Goal: Task Accomplishment & Management: Use online tool/utility

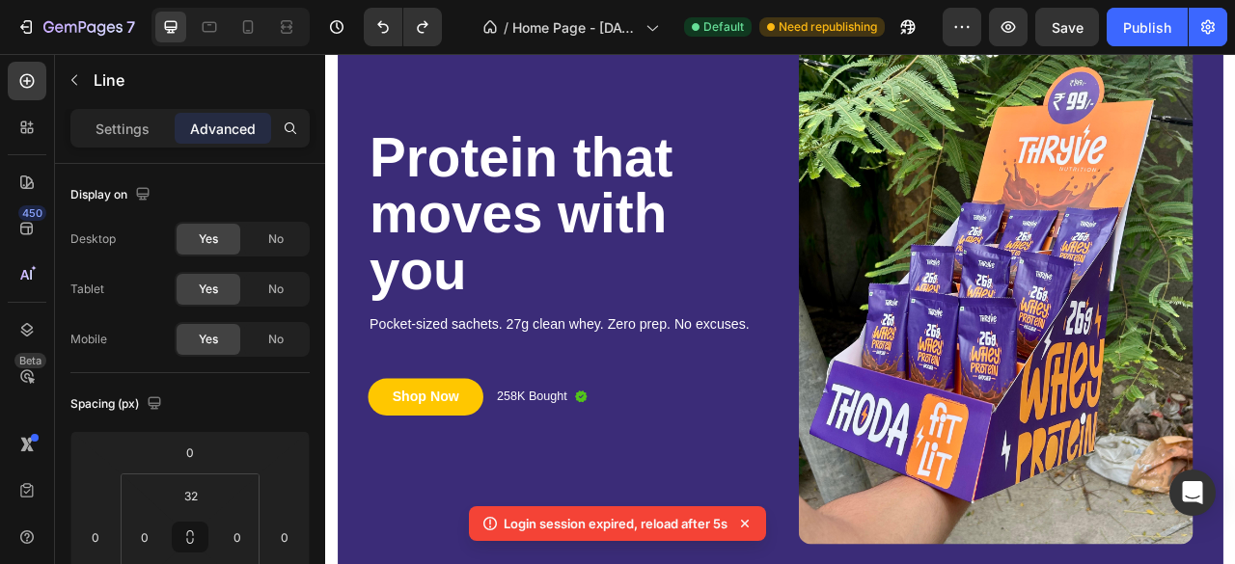
scroll to position [141, 0]
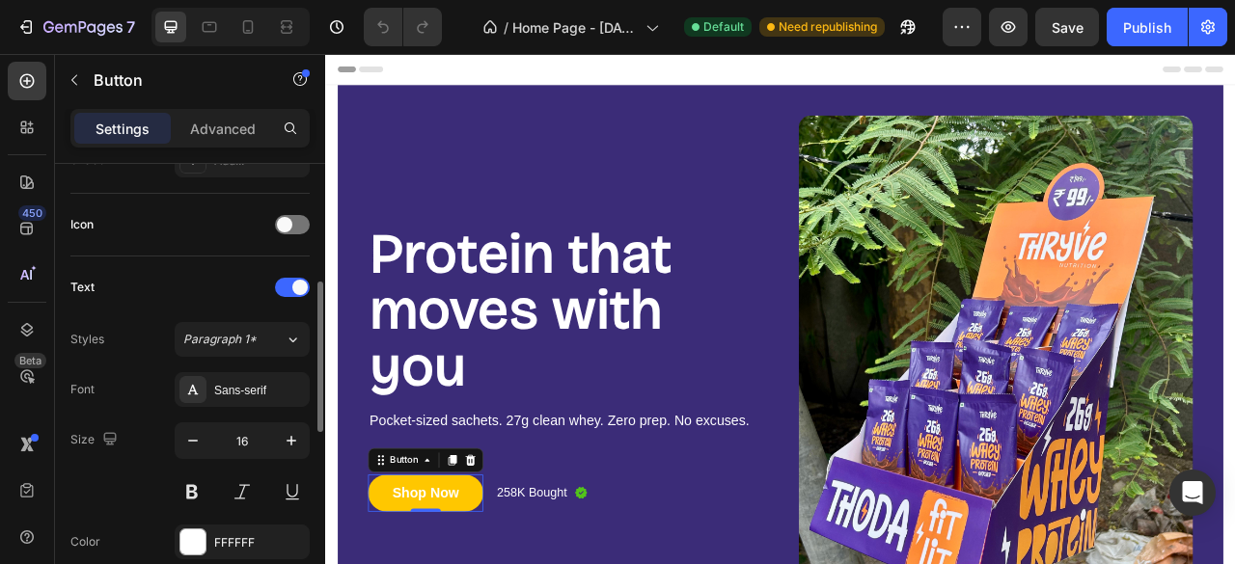
scroll to position [476, 0]
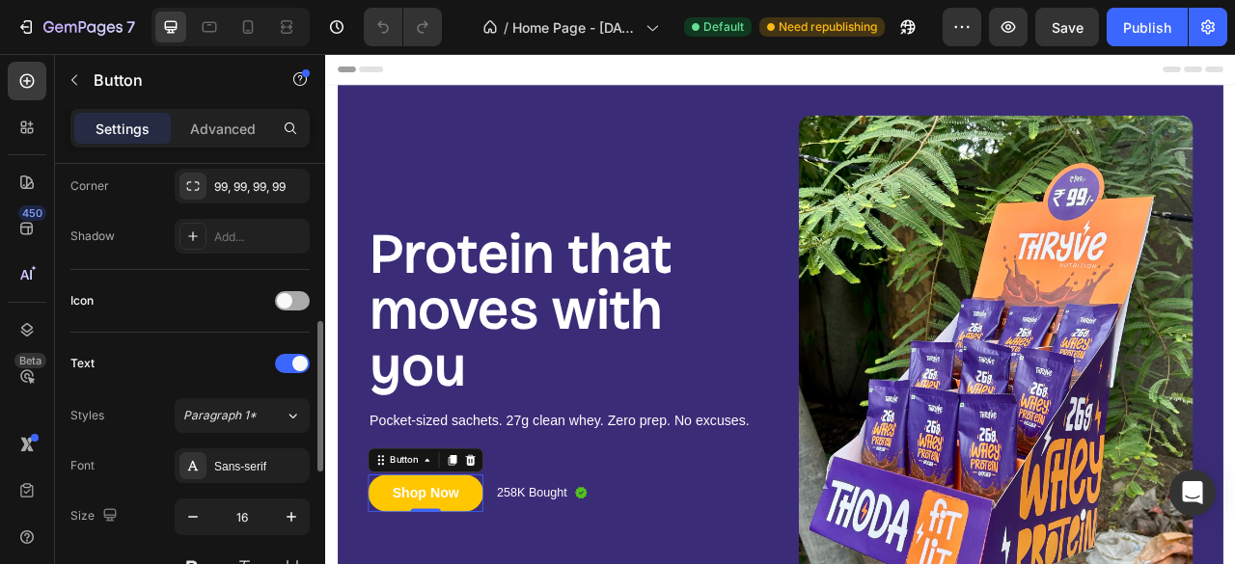
click at [297, 307] on div at bounding box center [292, 300] width 35 height 19
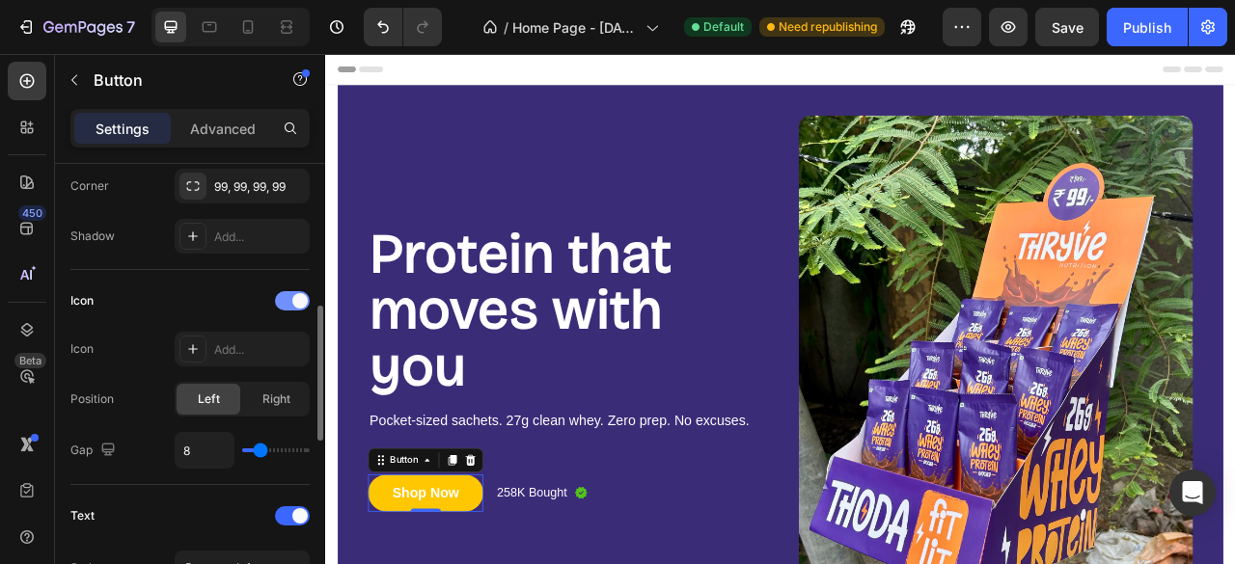
click at [290, 295] on div at bounding box center [292, 300] width 35 height 19
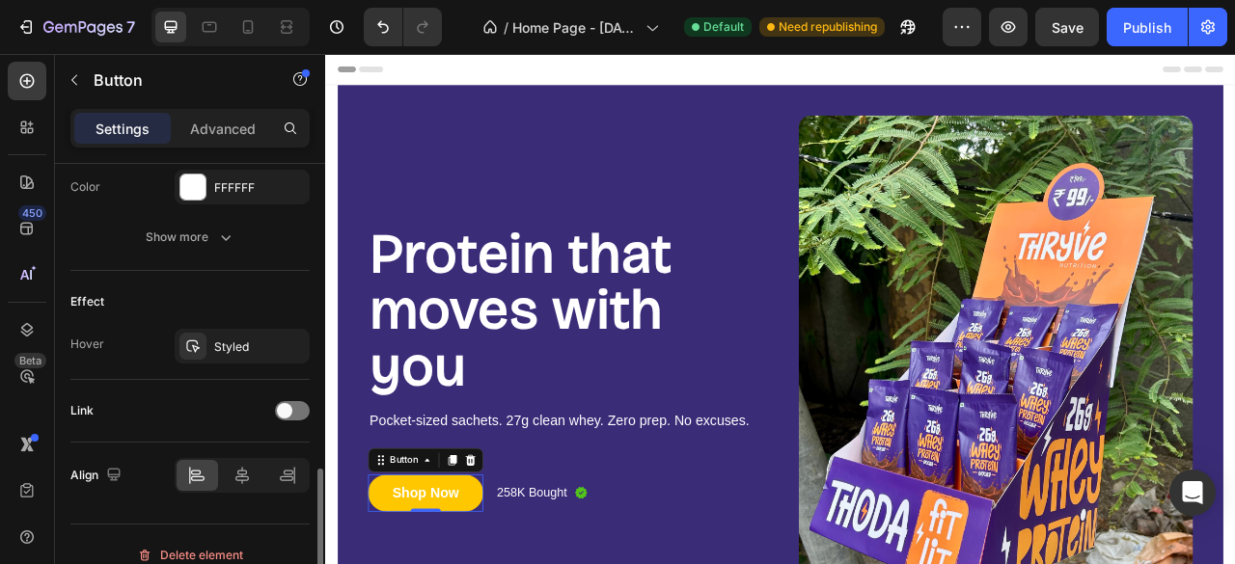
scroll to position [923, 0]
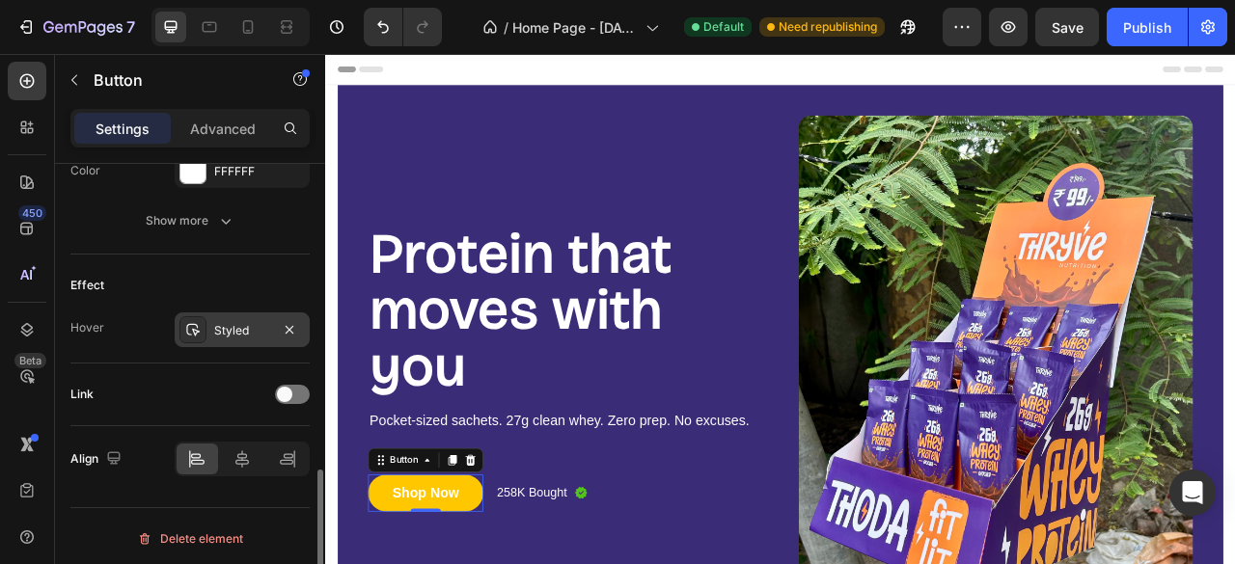
click at [193, 330] on icon at bounding box center [192, 329] width 15 height 15
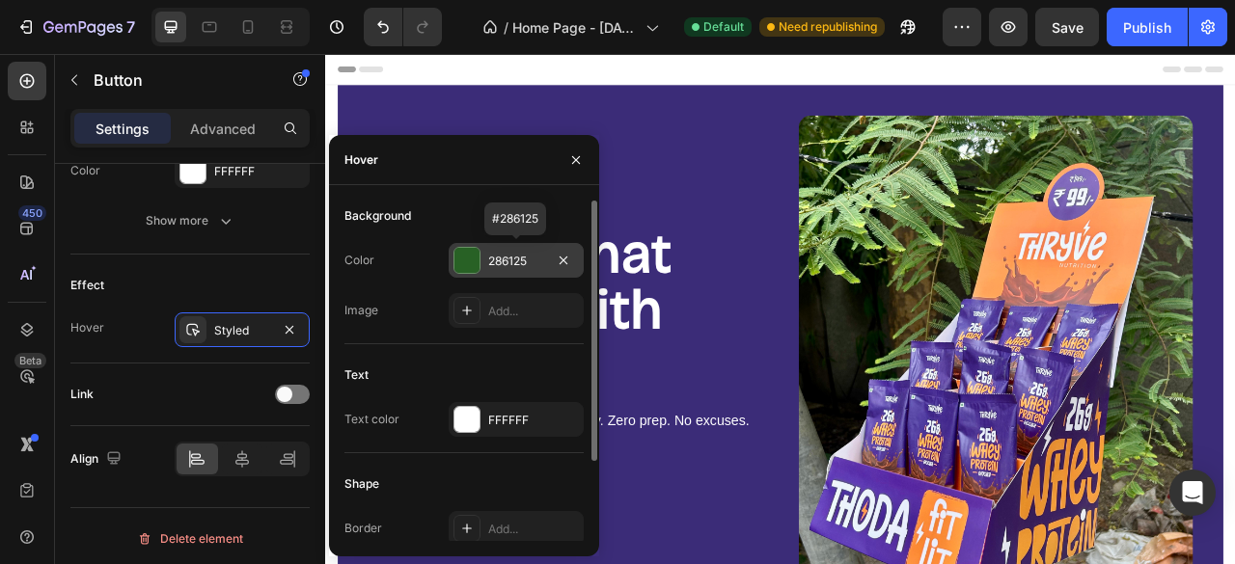
click at [466, 260] on div at bounding box center [466, 260] width 25 height 25
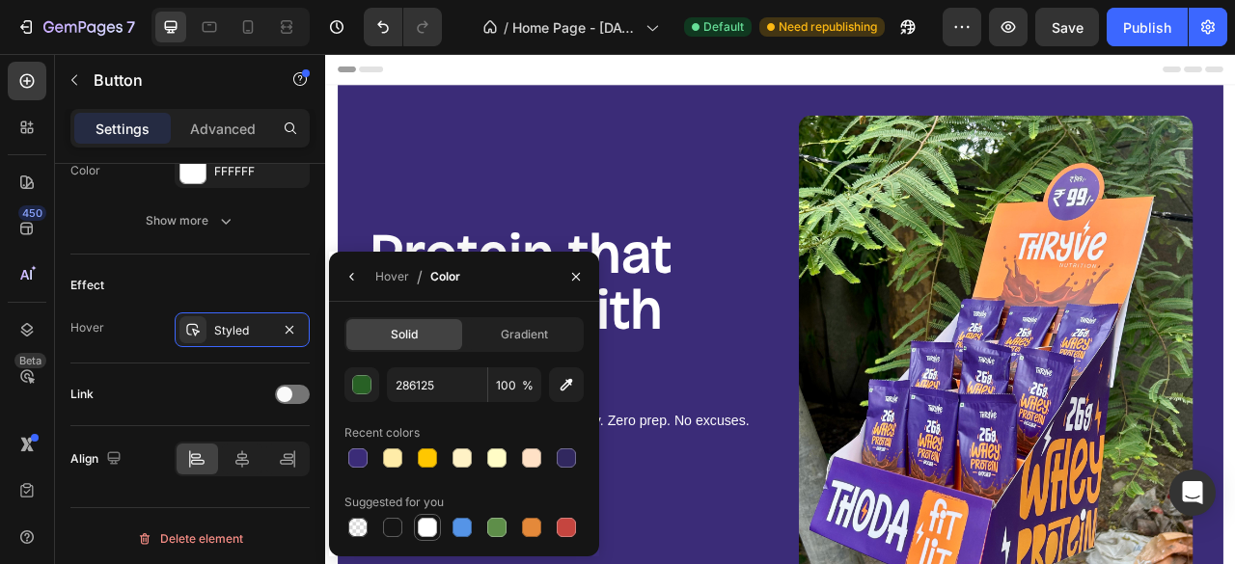
click at [429, 535] on div at bounding box center [427, 527] width 19 height 19
type input "FFFFFF"
click at [577, 278] on icon "button" at bounding box center [576, 277] width 8 height 8
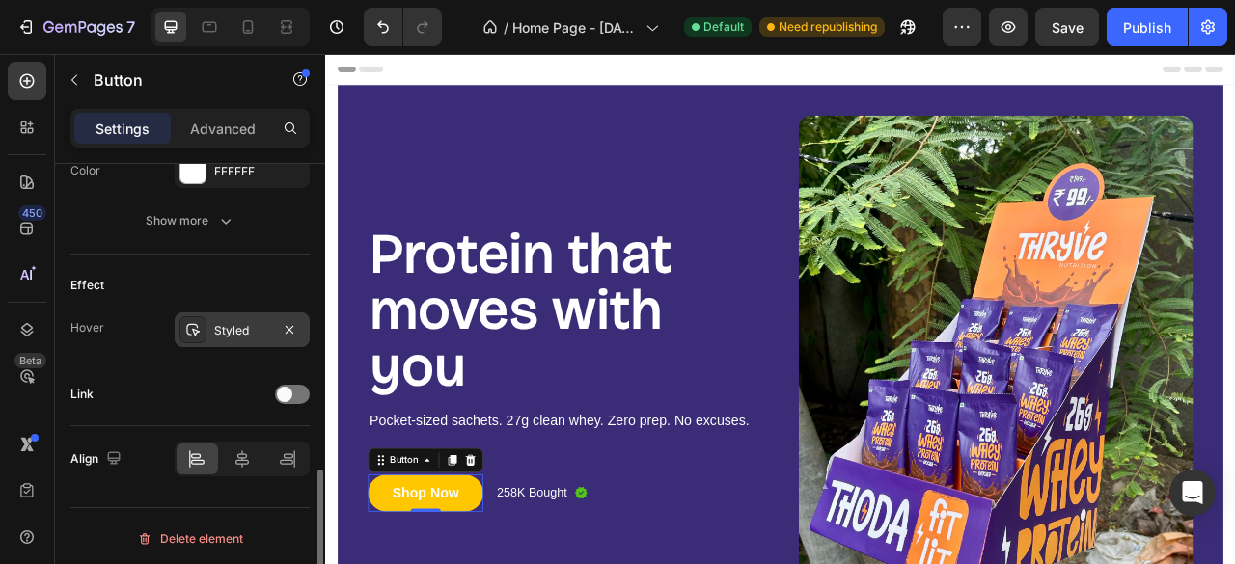
click at [201, 331] on div at bounding box center [192, 329] width 27 height 27
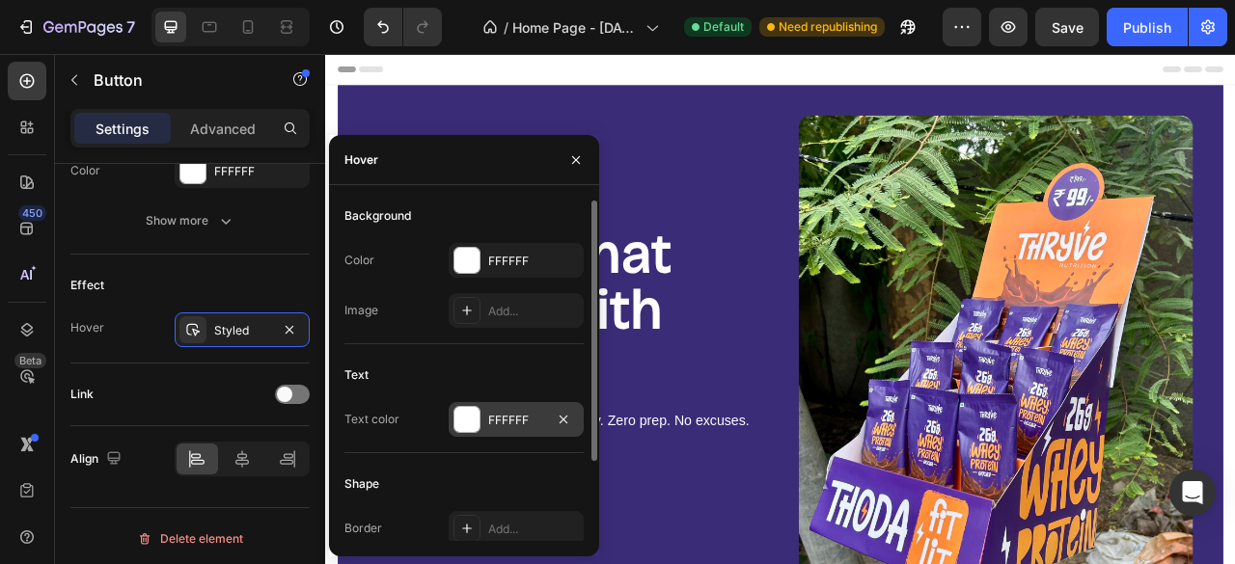
click at [463, 424] on div at bounding box center [466, 419] width 25 height 25
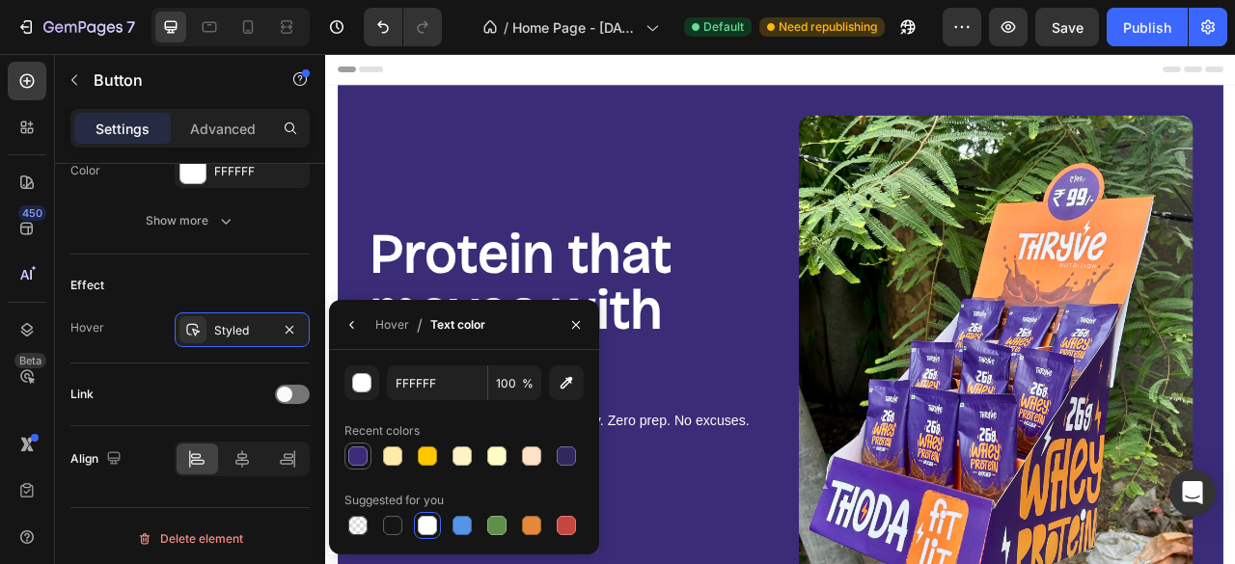
click at [359, 456] on div at bounding box center [357, 456] width 19 height 19
type input "3B2C78"
click at [585, 319] on button "button" at bounding box center [576, 325] width 31 height 31
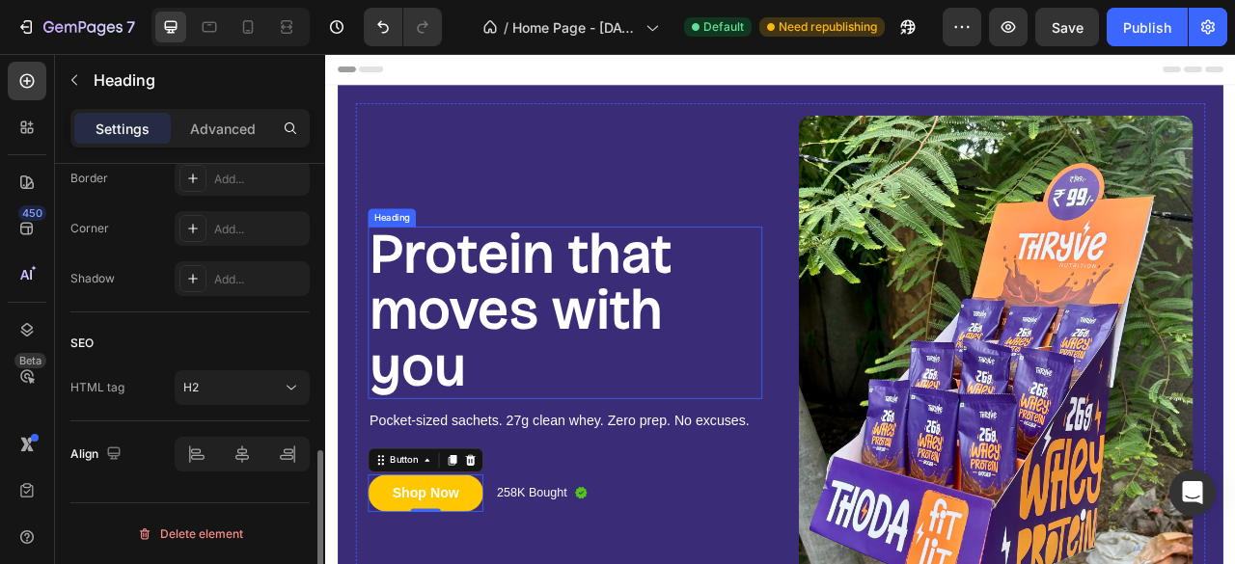
scroll to position [0, 0]
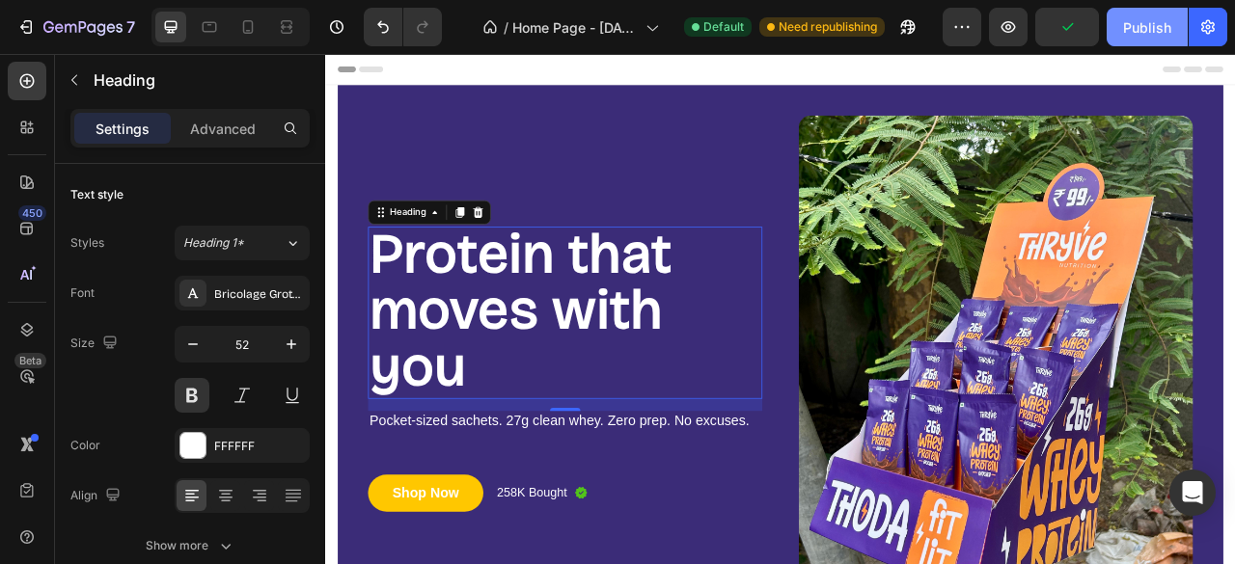
click at [1138, 28] on div "Publish" at bounding box center [1147, 27] width 48 height 20
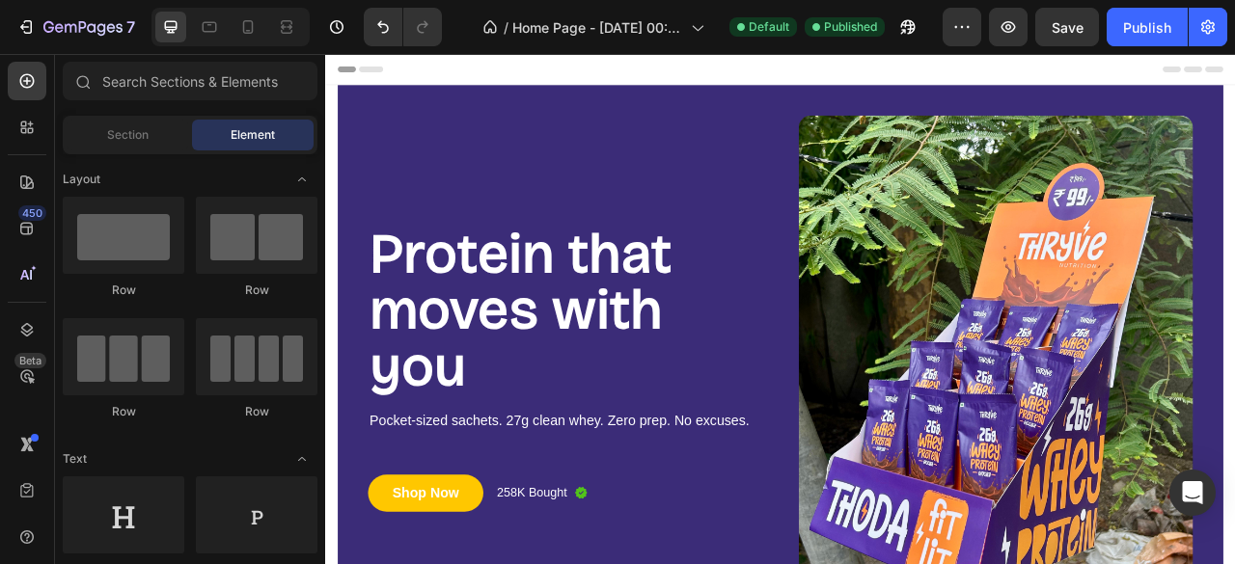
click at [337, 116] on section "Protein that moves with you Heading Pocket-sized sachets. 27g clean whey. Zero …" at bounding box center [904, 467] width 1158 height 746
click at [170, 152] on div "Section Element" at bounding box center [190, 135] width 255 height 39
click at [105, 135] on div "Section" at bounding box center [128, 135] width 122 height 31
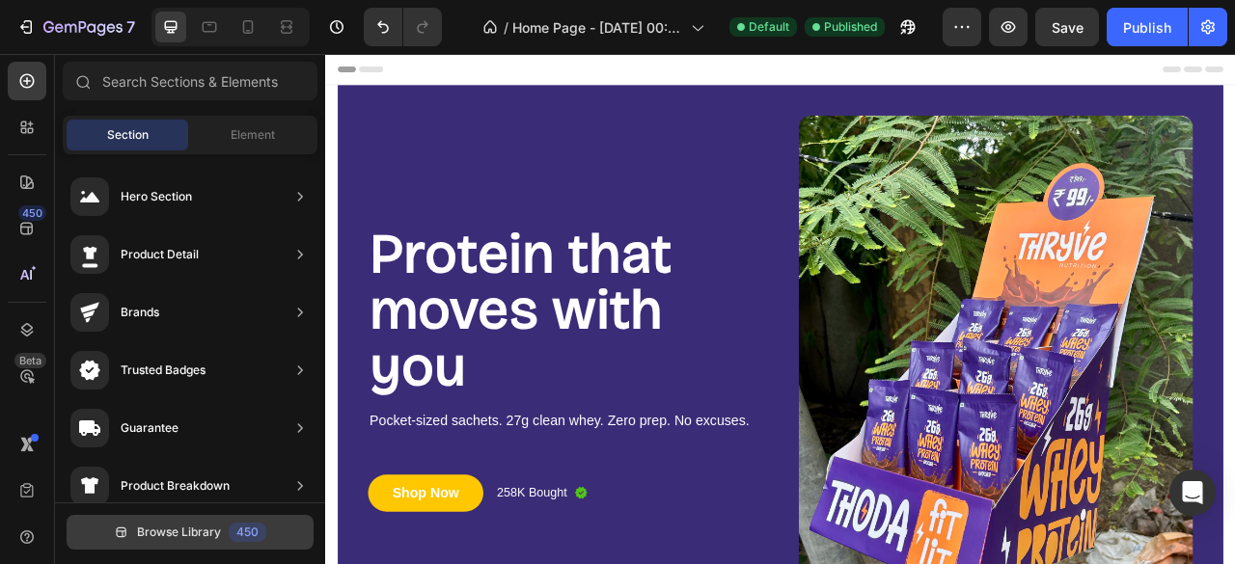
click at [199, 523] on button "Browse Library 450" at bounding box center [190, 532] width 247 height 35
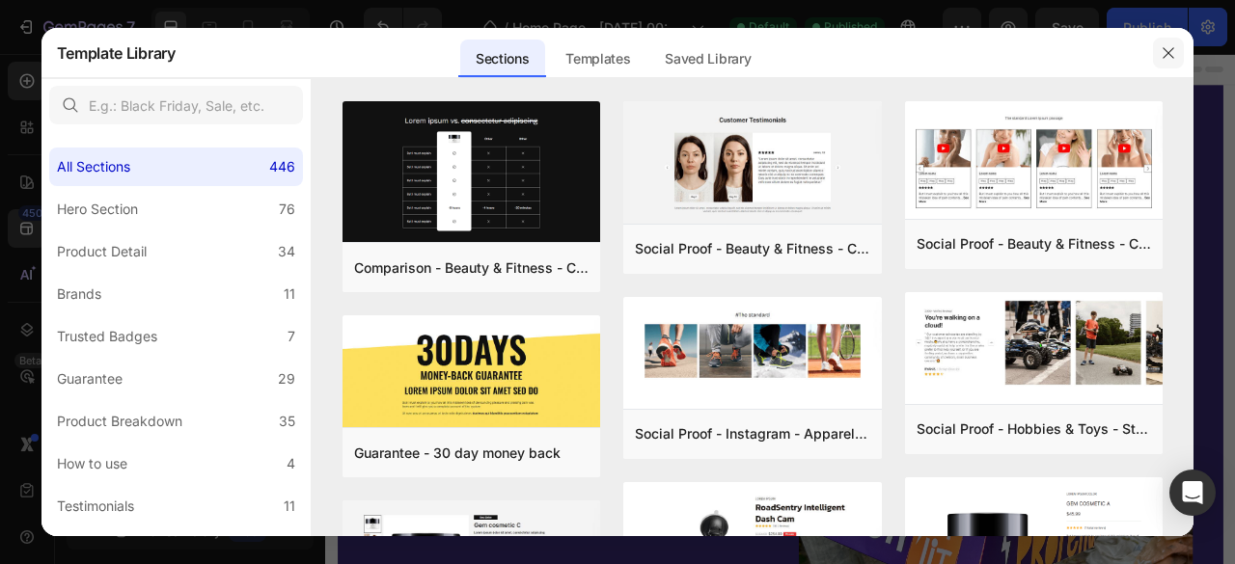
click at [1165, 53] on icon "button" at bounding box center [1168, 52] width 15 height 15
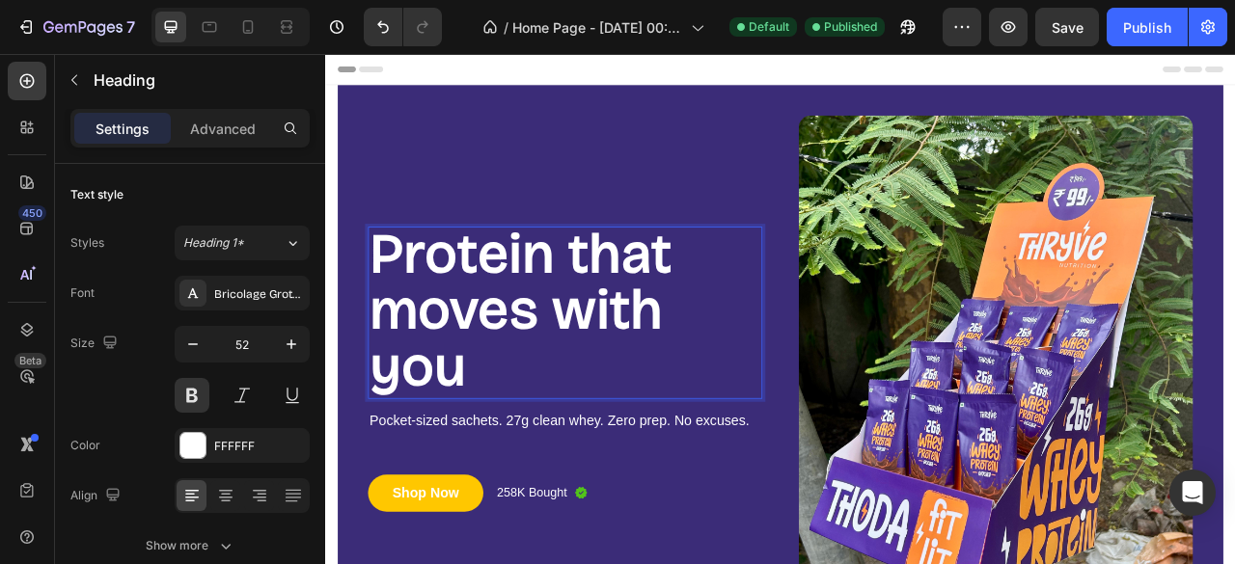
click at [530, 384] on span "Protein that moves with you" at bounding box center [573, 379] width 385 height 227
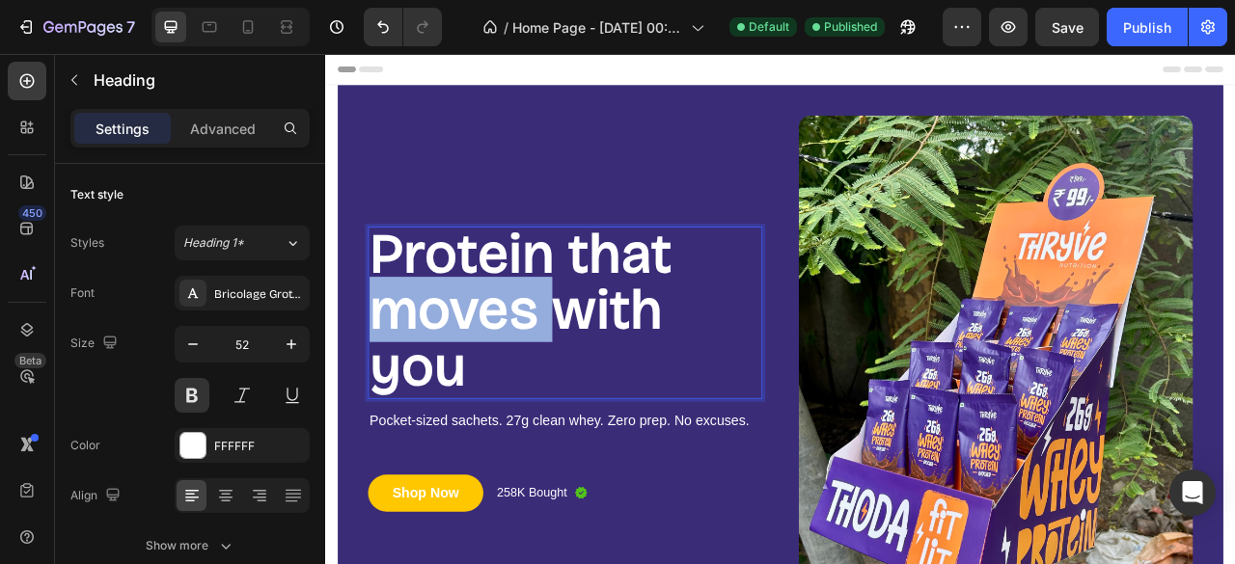
click at [530, 384] on span "Protein that moves with you" at bounding box center [573, 379] width 385 height 227
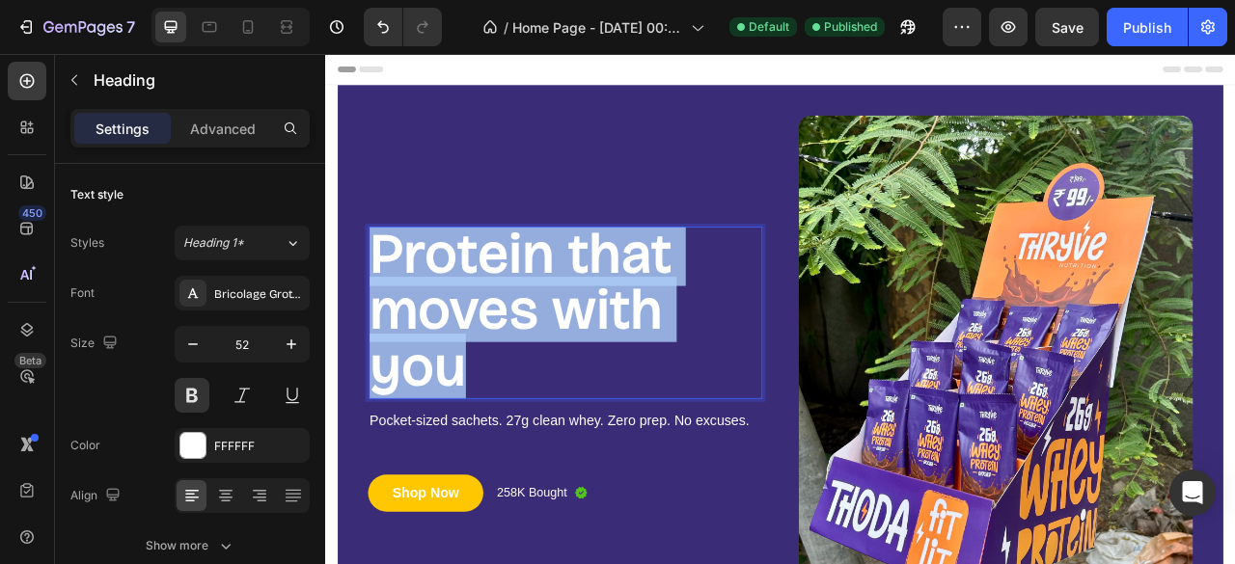
click at [530, 384] on span "Protein that moves with you" at bounding box center [573, 379] width 385 height 227
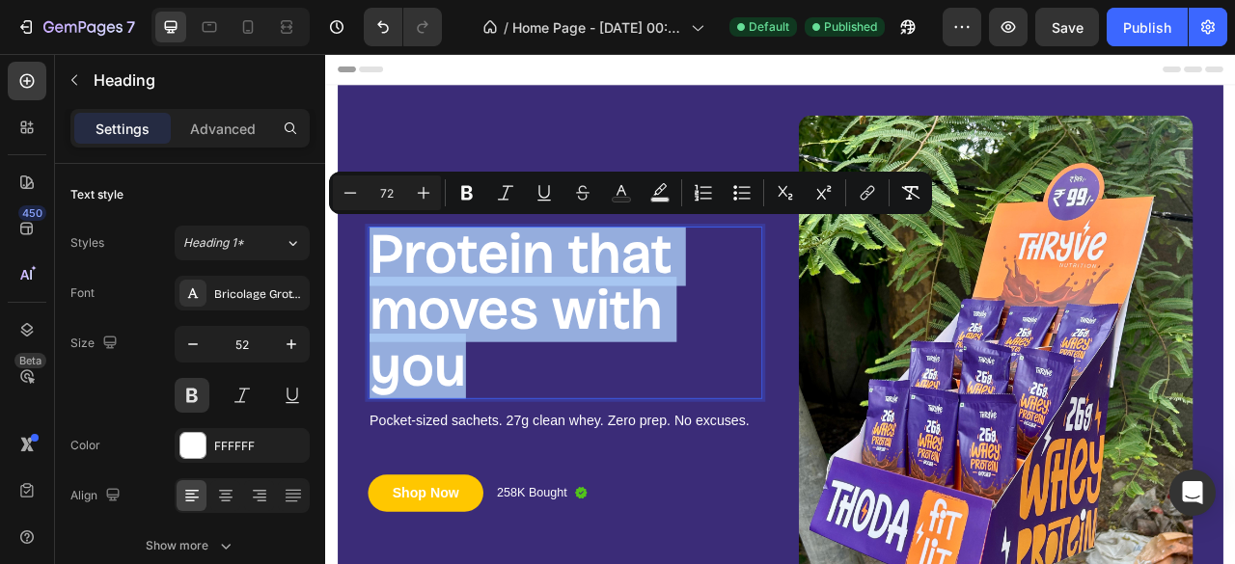
click at [530, 384] on span "Protein that moves with you" at bounding box center [573, 379] width 385 height 227
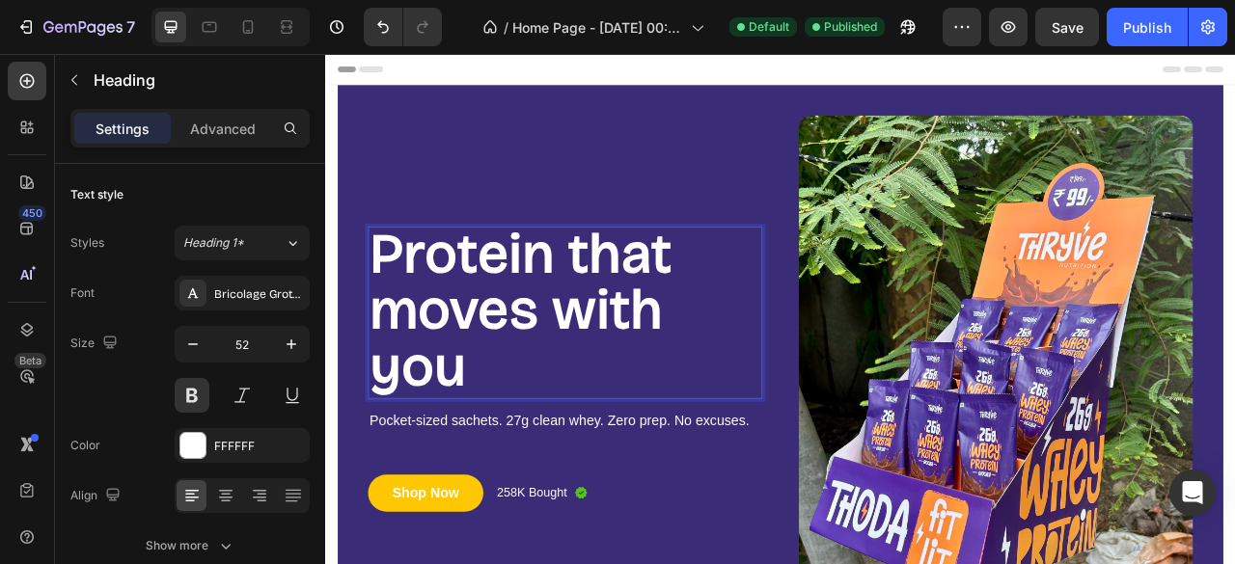
click at [530, 384] on span "Protein that moves with you" at bounding box center [573, 379] width 385 height 227
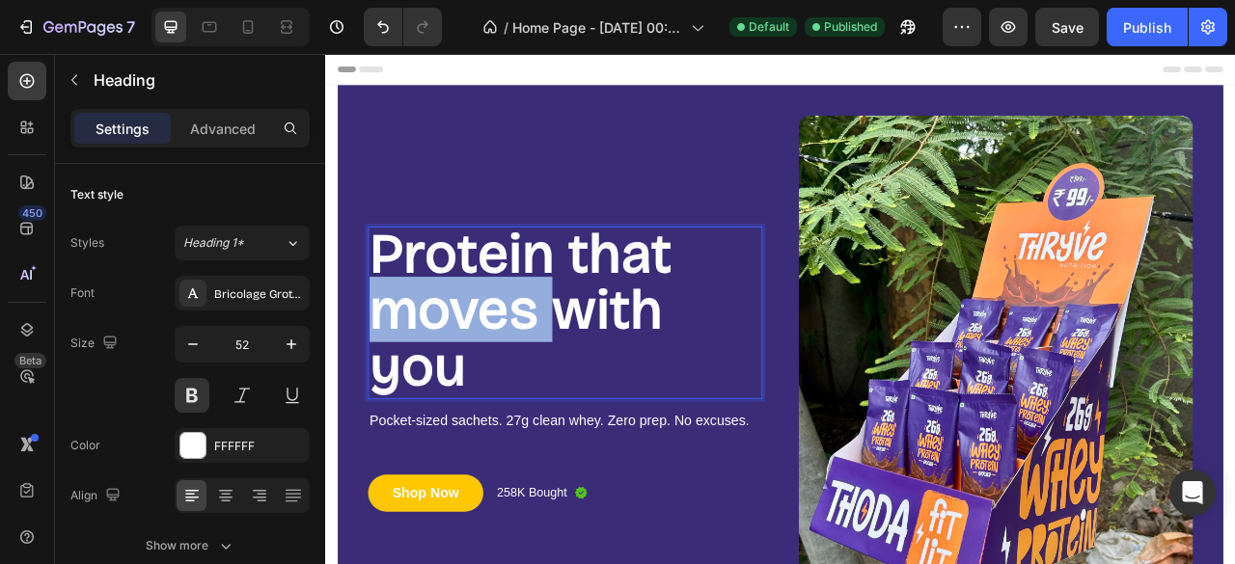
click at [530, 384] on span "Protein that moves with you" at bounding box center [573, 379] width 385 height 227
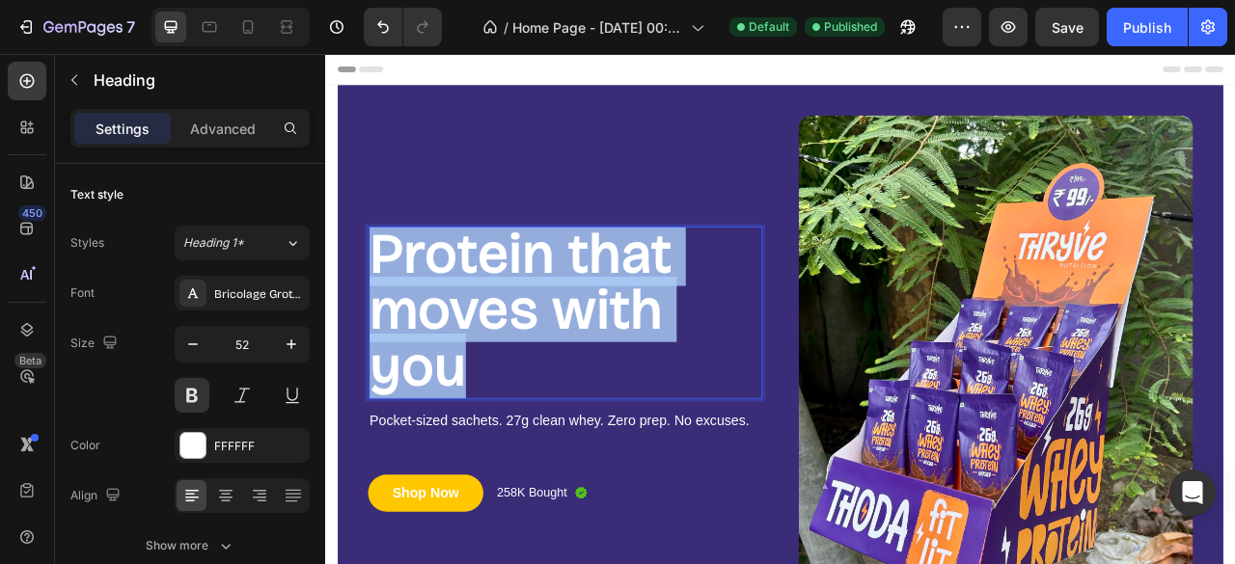
click at [530, 384] on span "Protein that moves with you" at bounding box center [573, 379] width 385 height 227
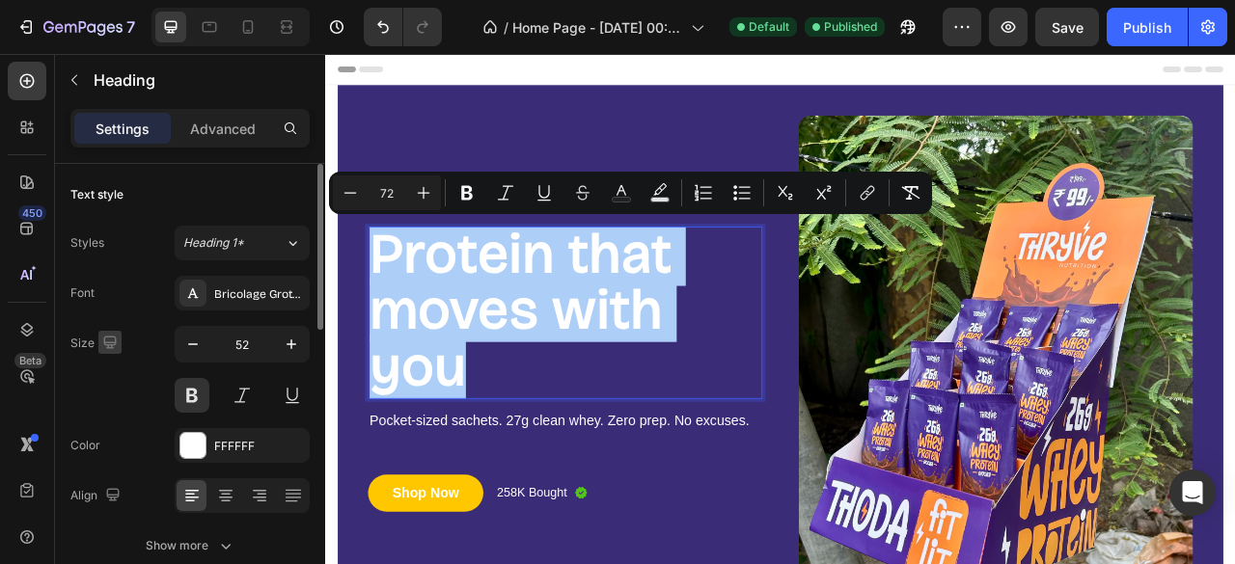
click at [106, 341] on icon "button" at bounding box center [109, 342] width 19 height 19
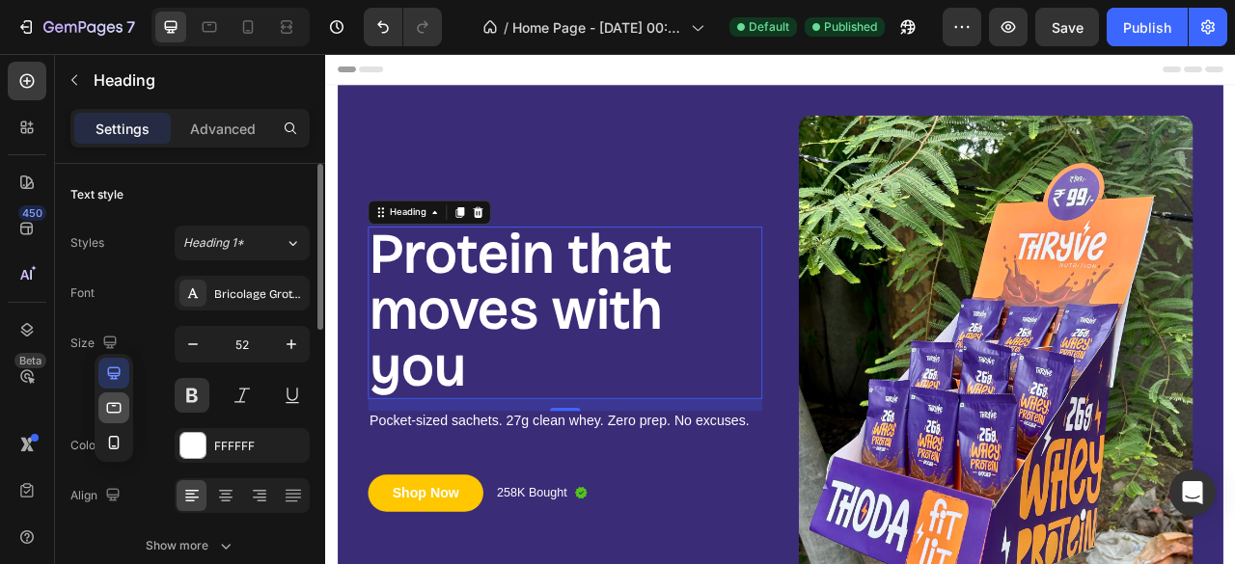
click at [121, 406] on icon "button" at bounding box center [113, 407] width 19 height 19
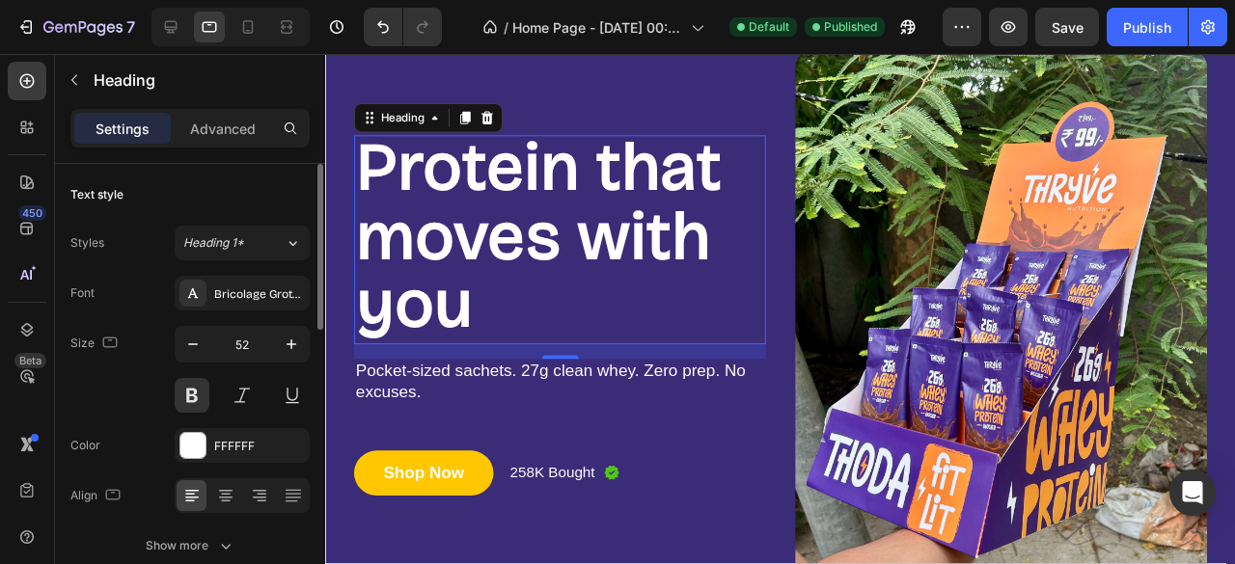
scroll to position [94, 0]
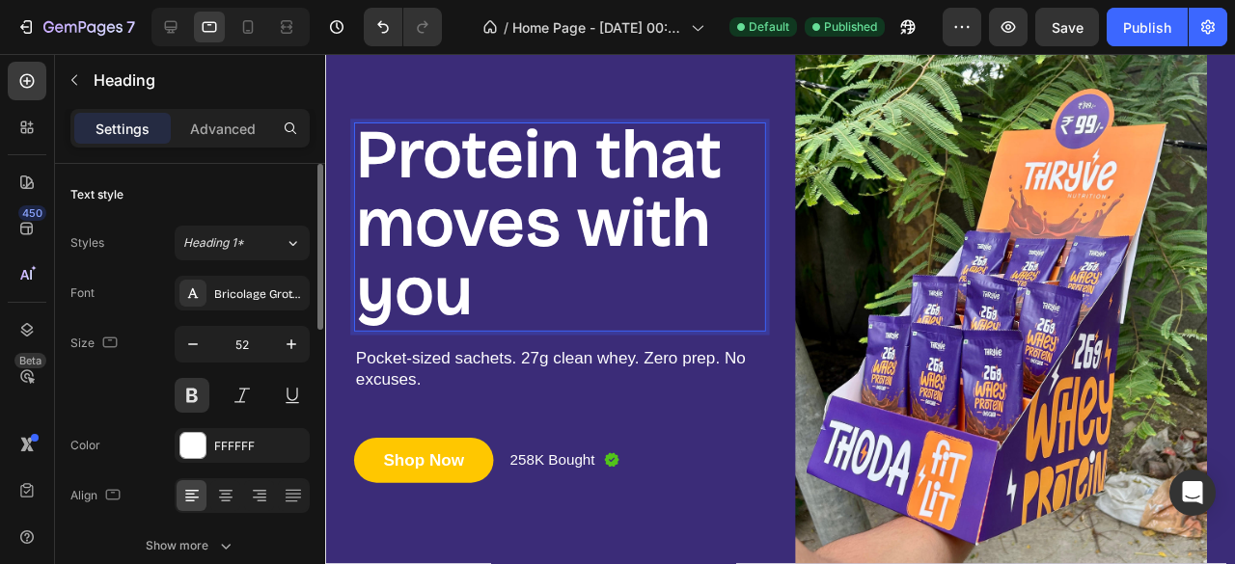
click at [443, 250] on span "Protein that moves with you" at bounding box center [549, 232] width 385 height 227
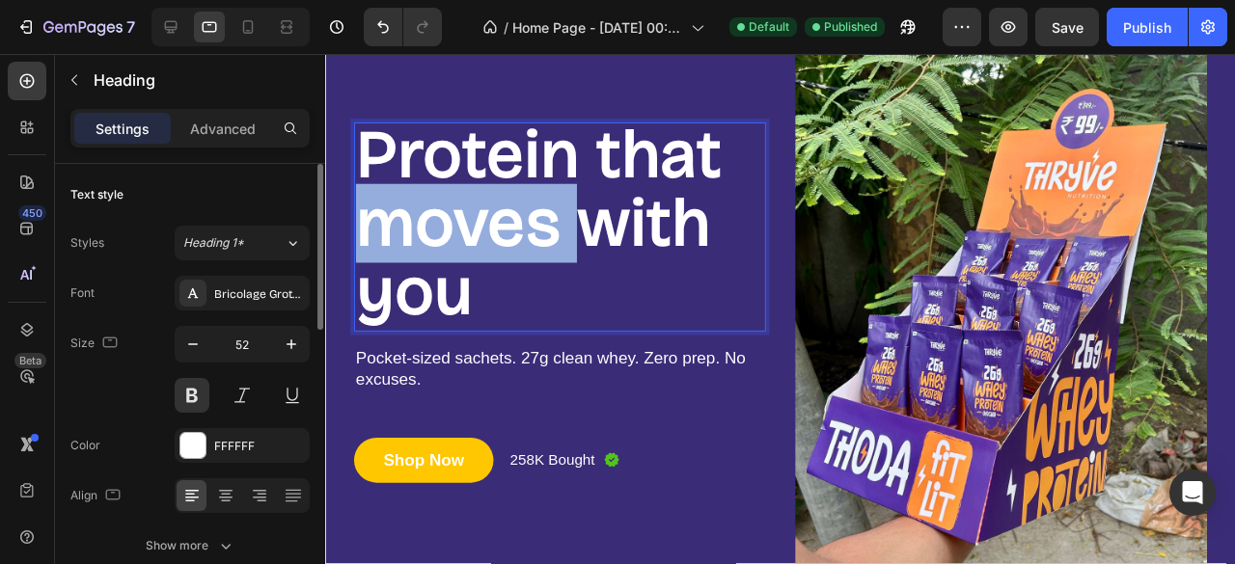
click at [443, 250] on span "Protein that moves with you" at bounding box center [549, 232] width 385 height 227
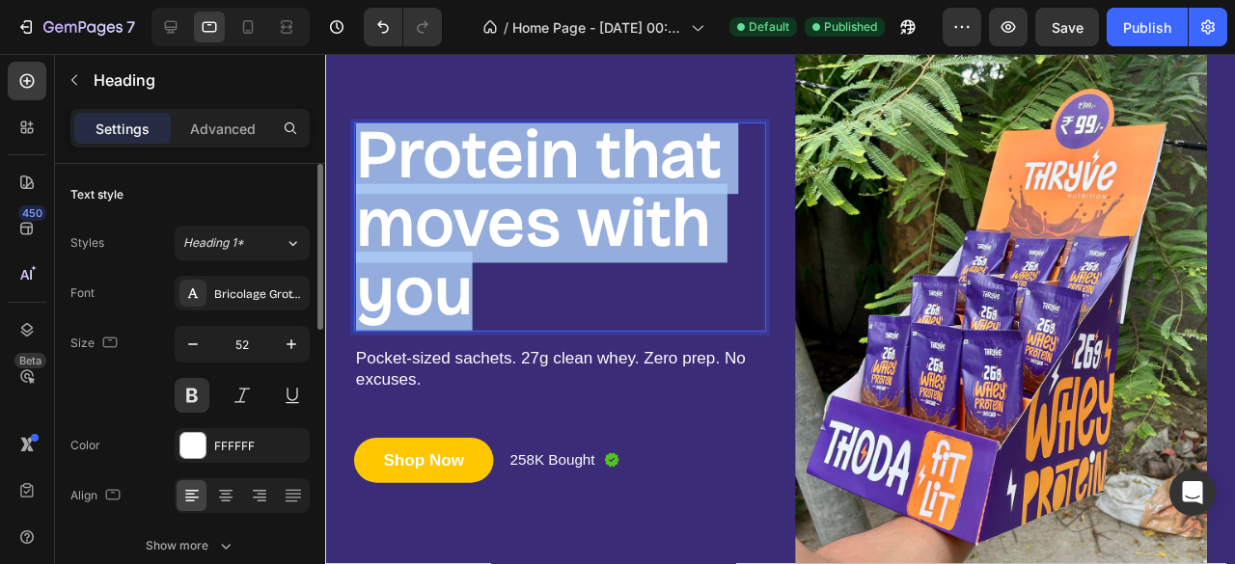
click at [443, 250] on span "Protein that moves with you" at bounding box center [549, 232] width 385 height 227
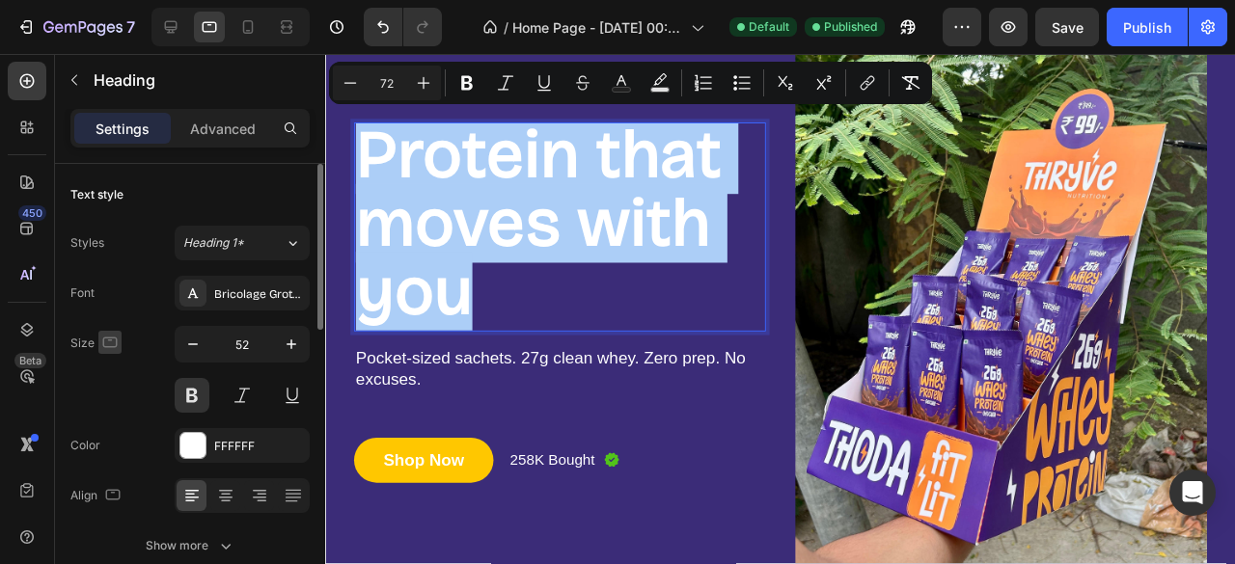
click at [116, 346] on icon "button" at bounding box center [109, 342] width 19 height 19
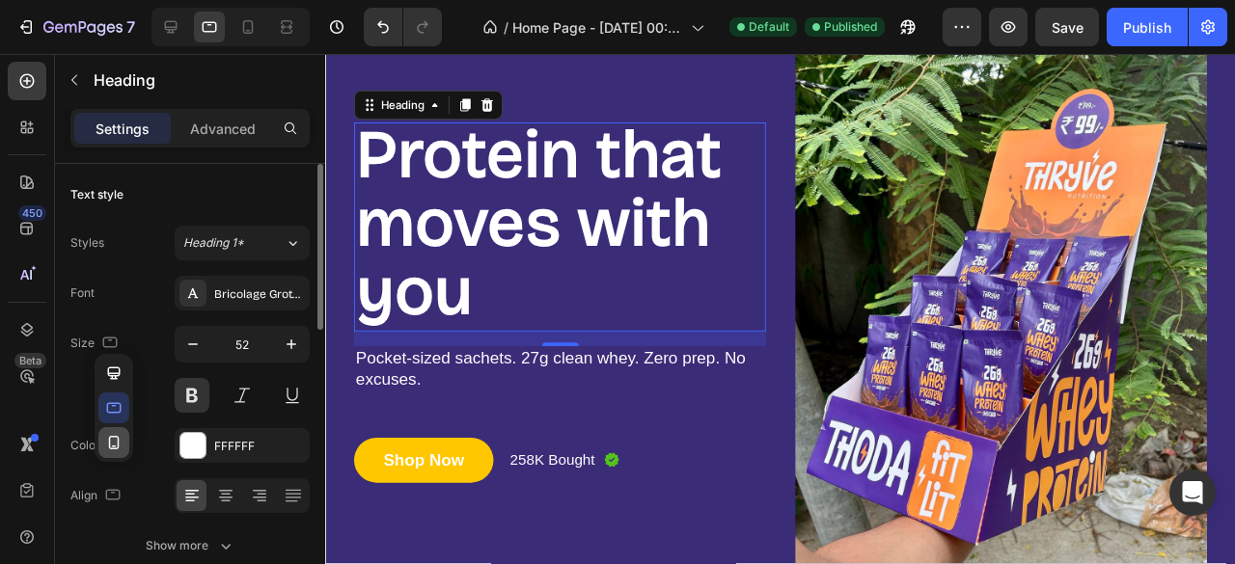
click at [120, 435] on icon "button" at bounding box center [113, 442] width 19 height 19
type input "46"
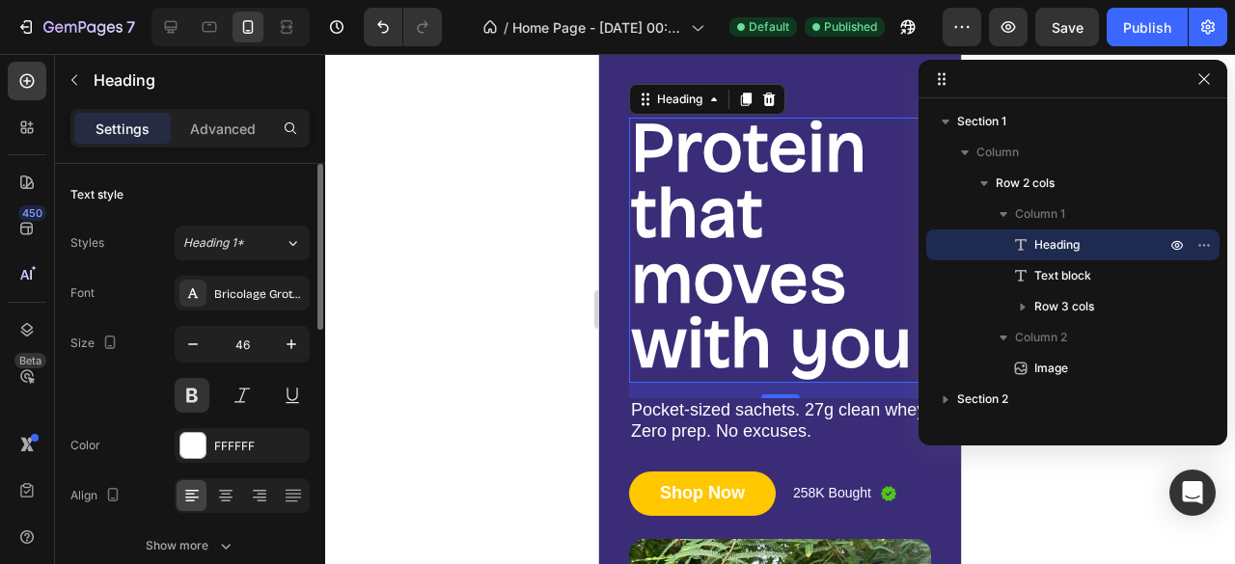
scroll to position [41, 0]
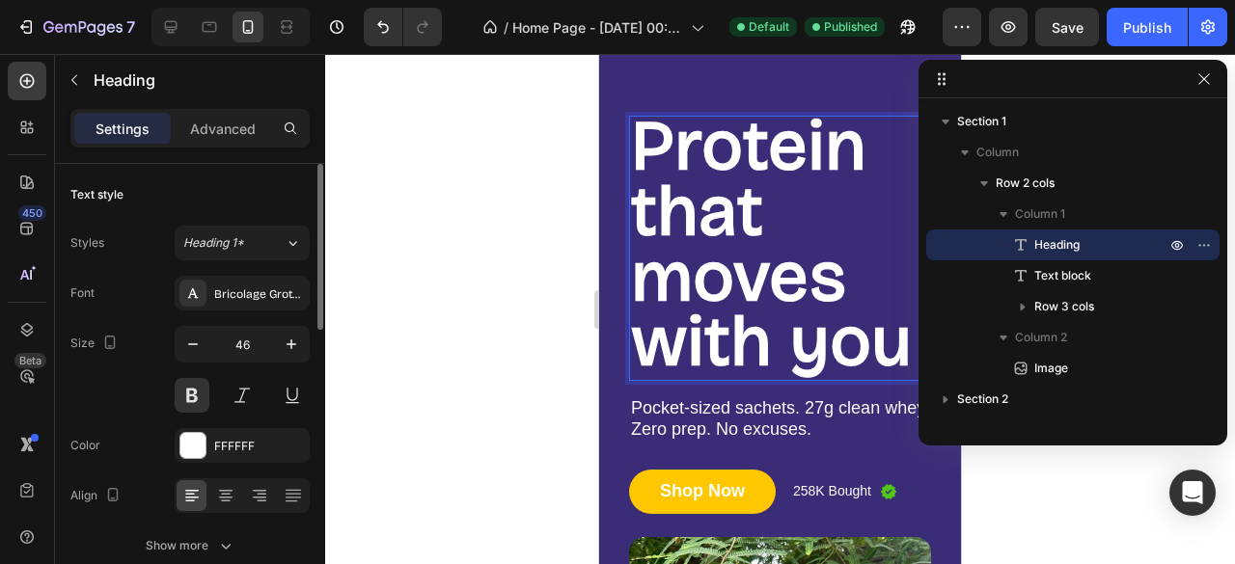
click at [756, 209] on span "Protein that moves with you" at bounding box center [771, 243] width 281 height 279
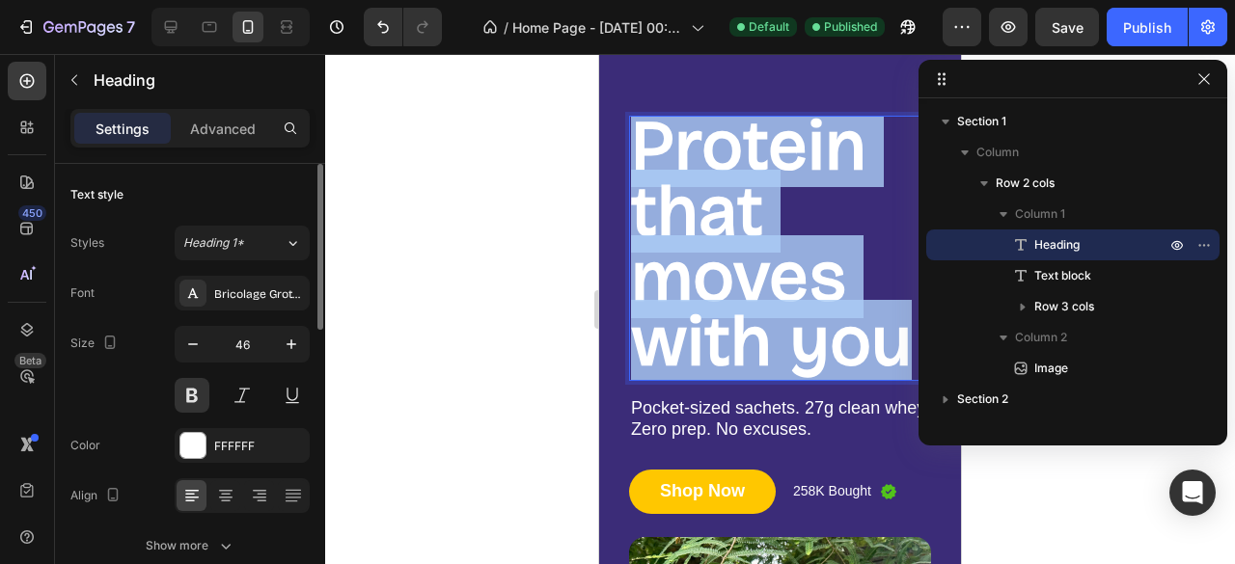
click at [756, 209] on span "Protein that moves with you" at bounding box center [771, 243] width 281 height 279
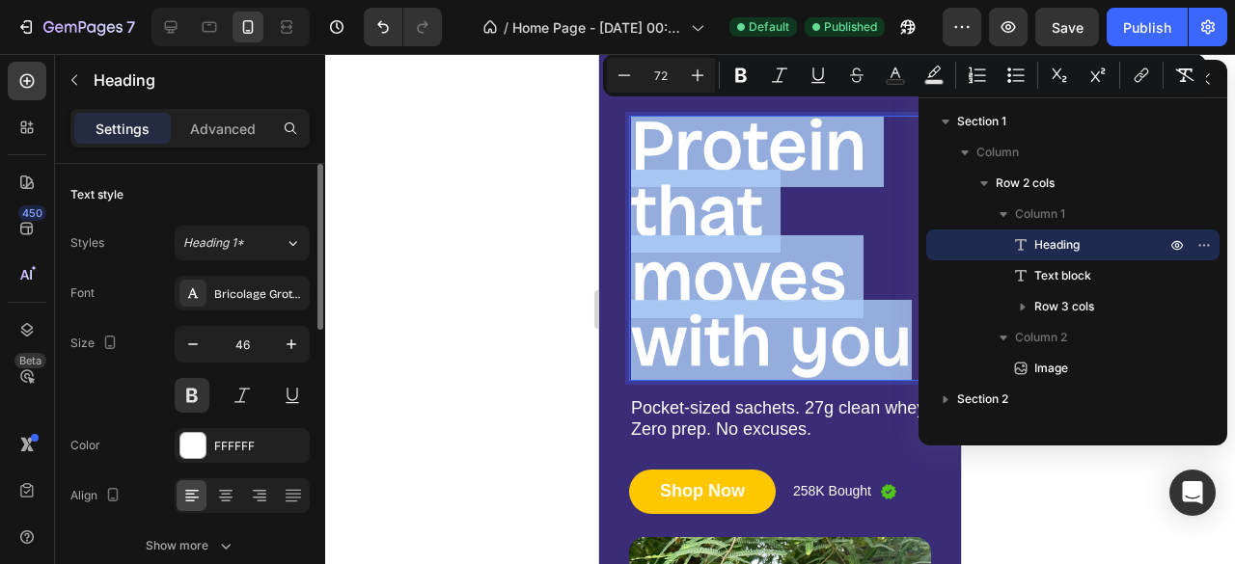
click at [756, 209] on span "Protein that moves with you" at bounding box center [771, 243] width 281 height 279
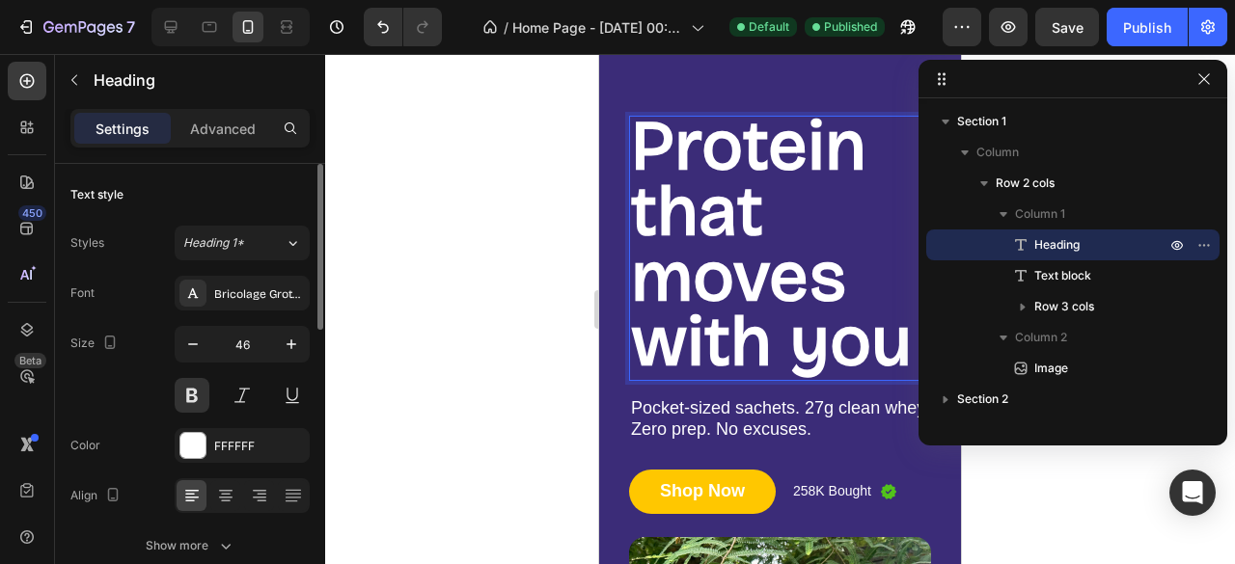
click at [741, 253] on span "Protein that moves with you" at bounding box center [771, 243] width 281 height 279
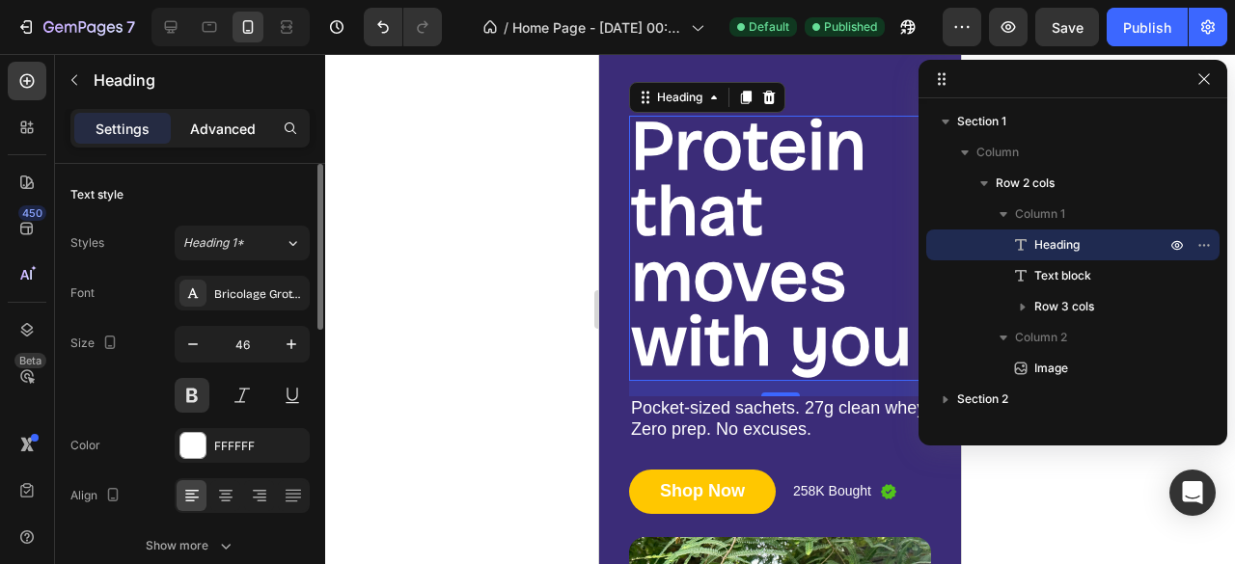
click at [213, 138] on p "Advanced" at bounding box center [223, 129] width 66 height 20
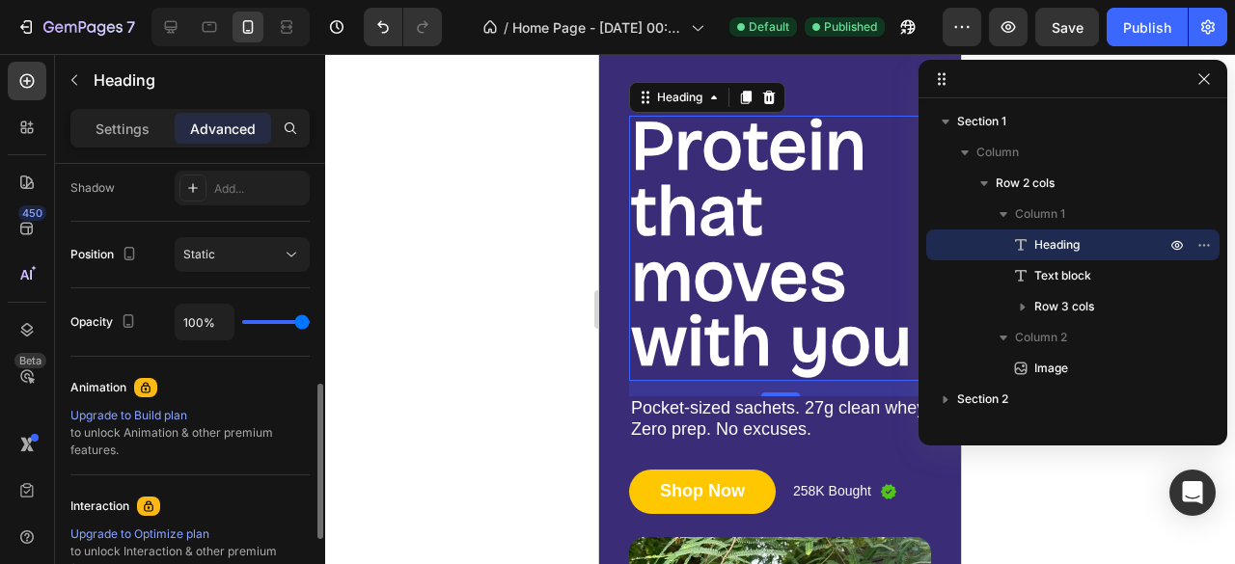
scroll to position [650, 0]
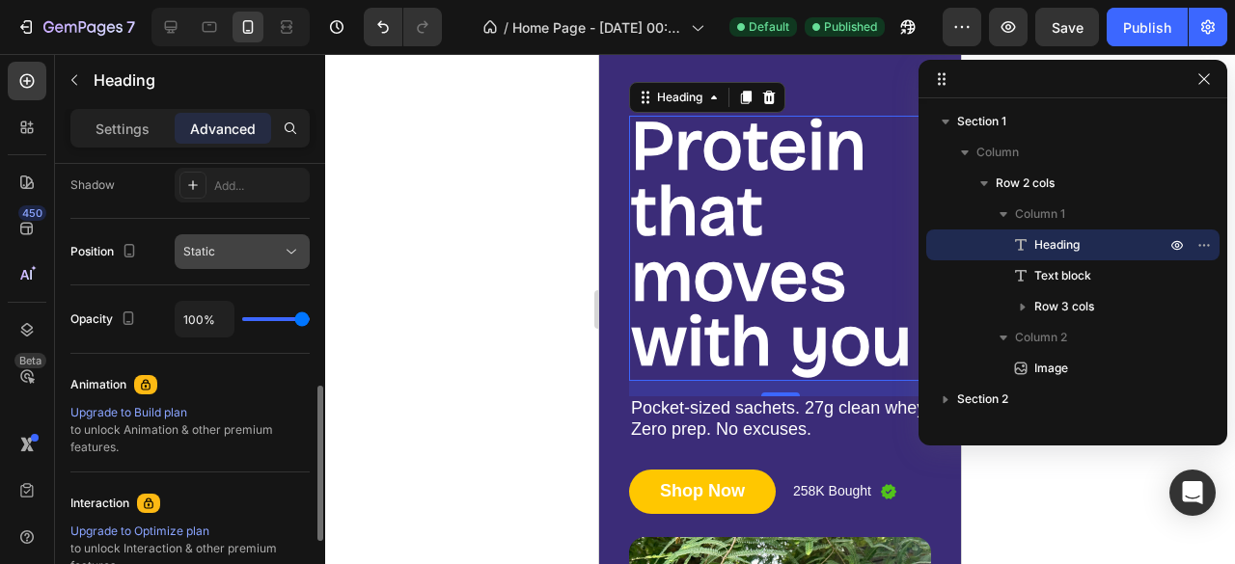
click at [232, 261] on button "Static" at bounding box center [242, 251] width 135 height 35
click at [160, 206] on div "Shape Border Add... Corner Add... Shadow Add..." at bounding box center [189, 114] width 239 height 209
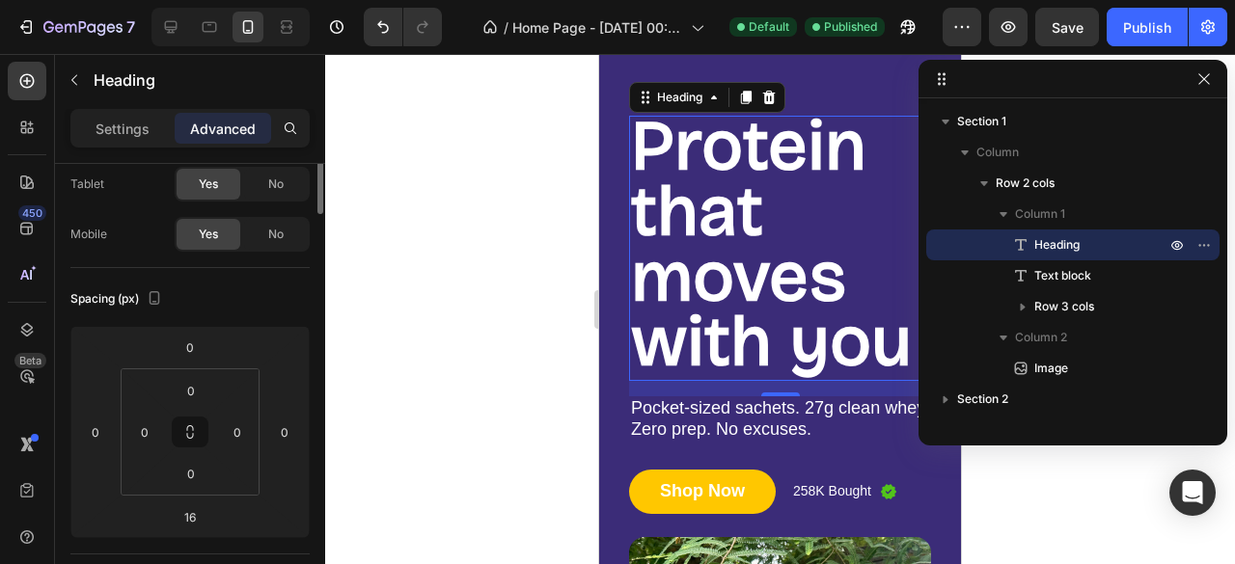
scroll to position [0, 0]
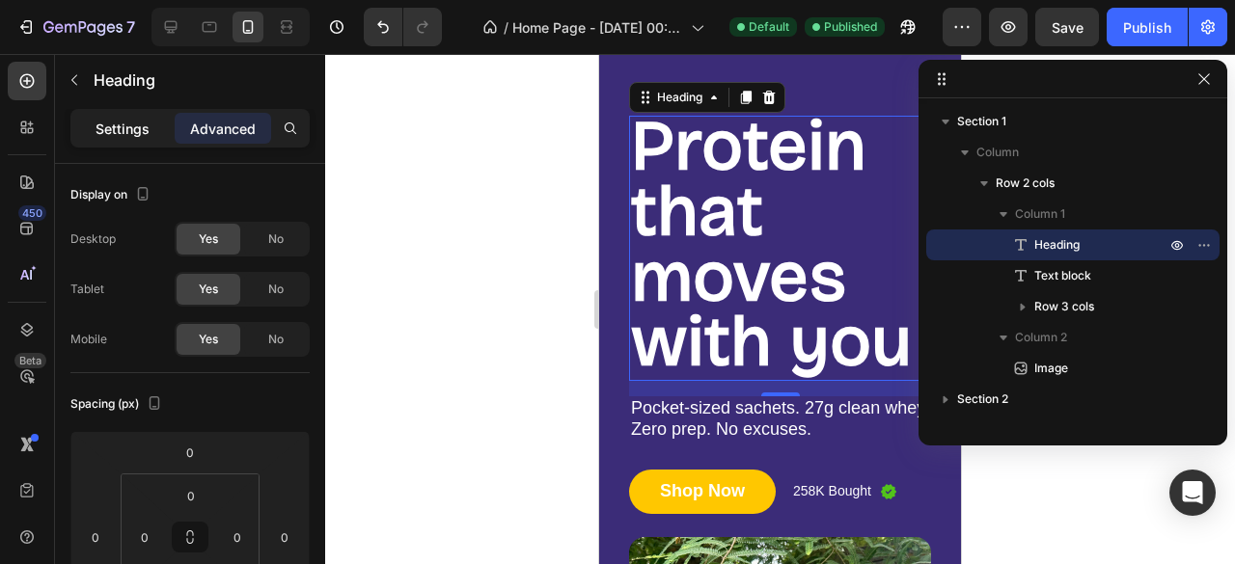
click at [125, 129] on p "Settings" at bounding box center [123, 129] width 54 height 20
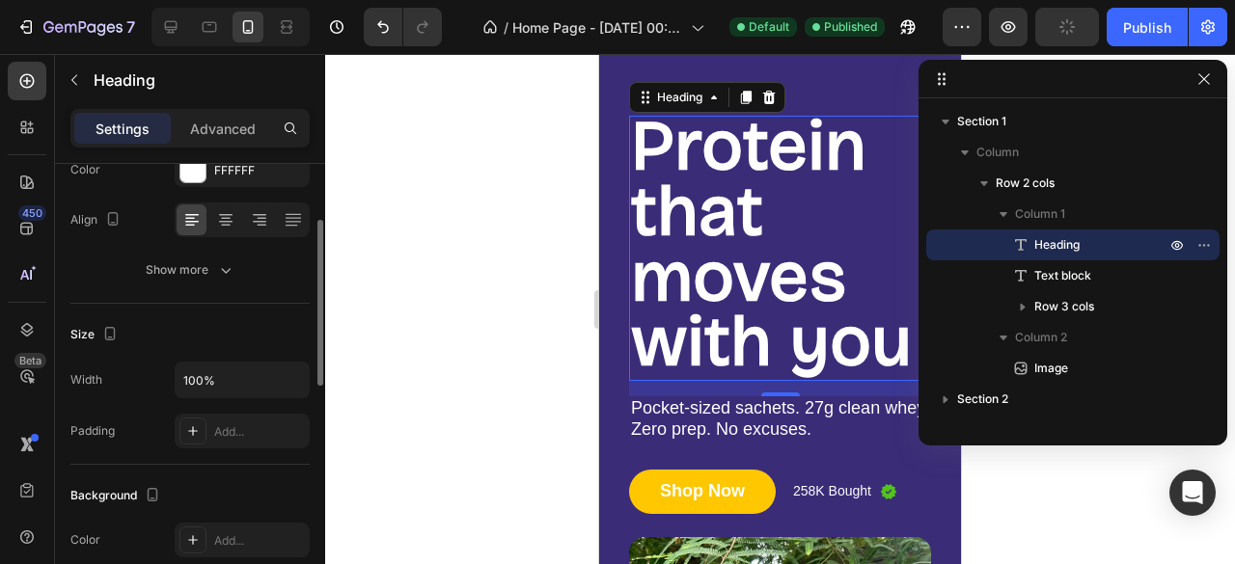
scroll to position [280, 0]
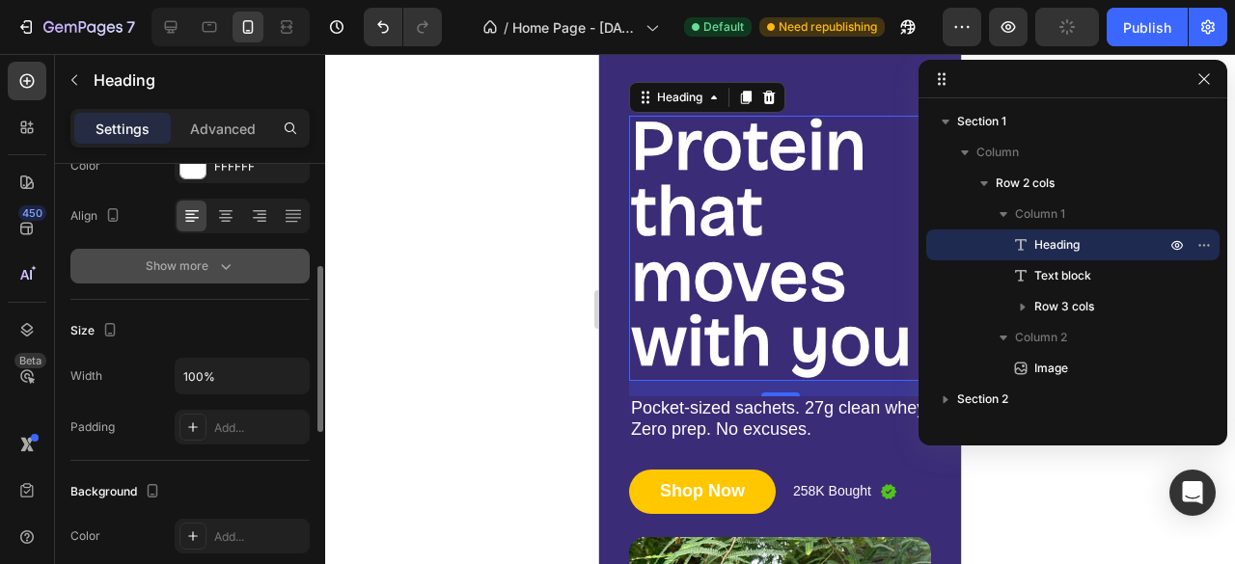
click at [212, 263] on div "Show more" at bounding box center [191, 266] width 90 height 19
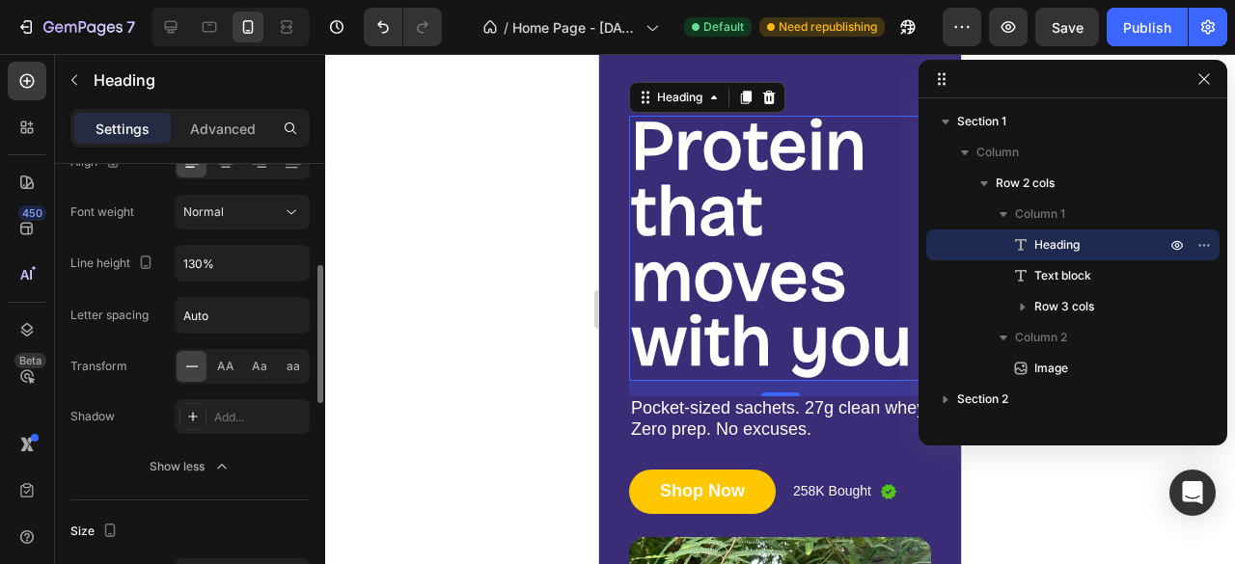
scroll to position [0, 0]
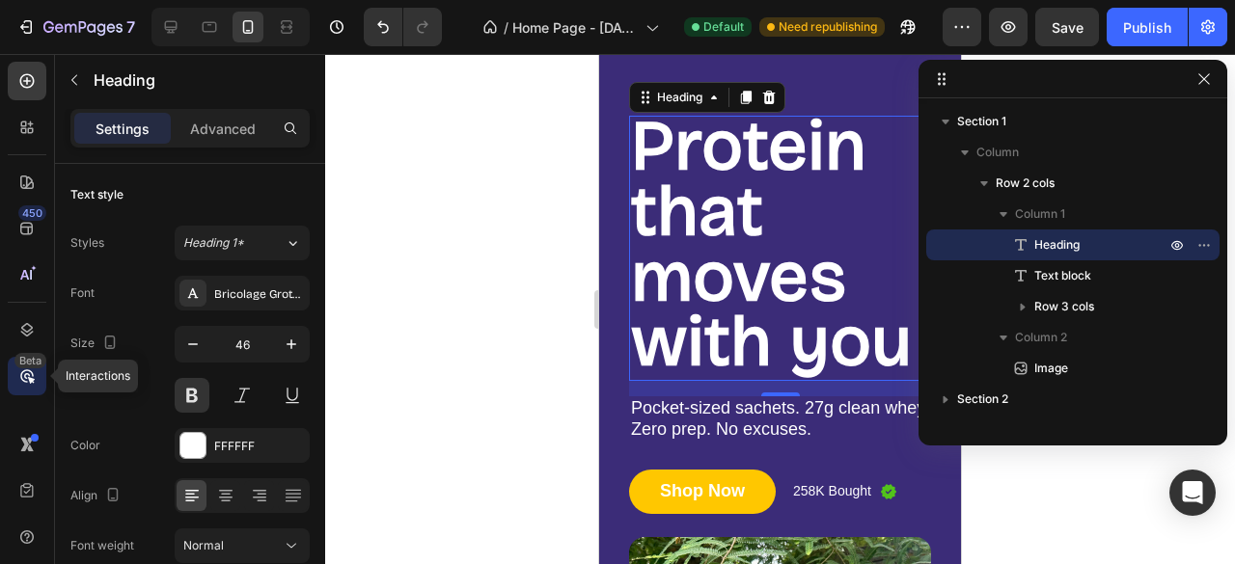
click at [31, 354] on div "Beta" at bounding box center [30, 360] width 32 height 15
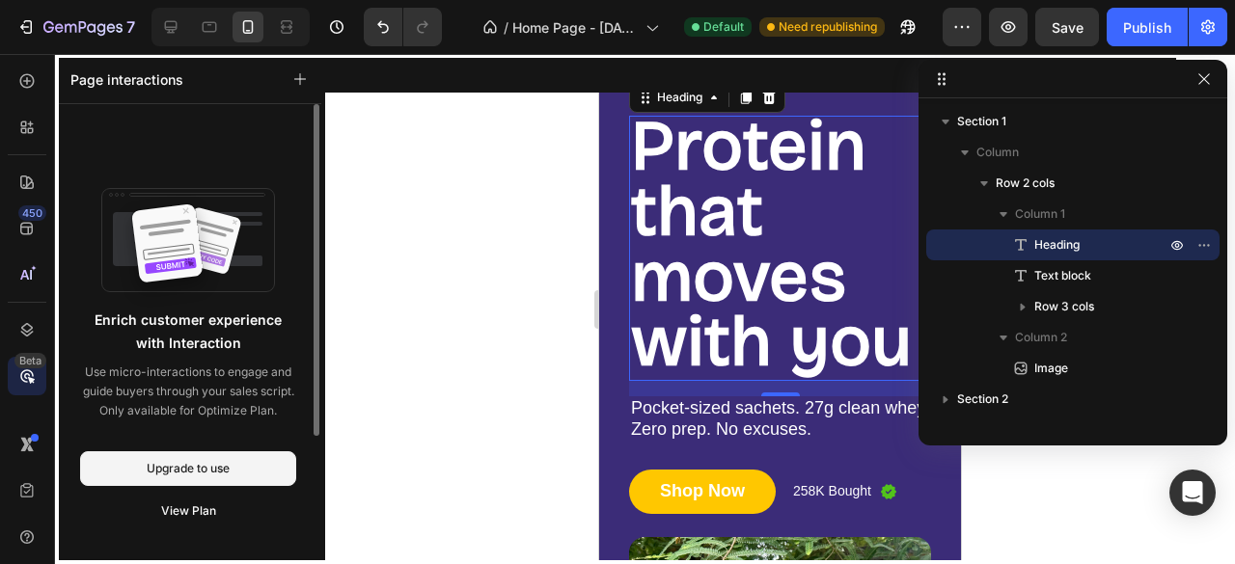
drag, startPoint x: 191, startPoint y: 514, endPoint x: 139, endPoint y: 377, distance: 146.6
click at [139, 377] on p "Use micro-interactions to engage and guide buyers through your sales script." at bounding box center [188, 382] width 216 height 39
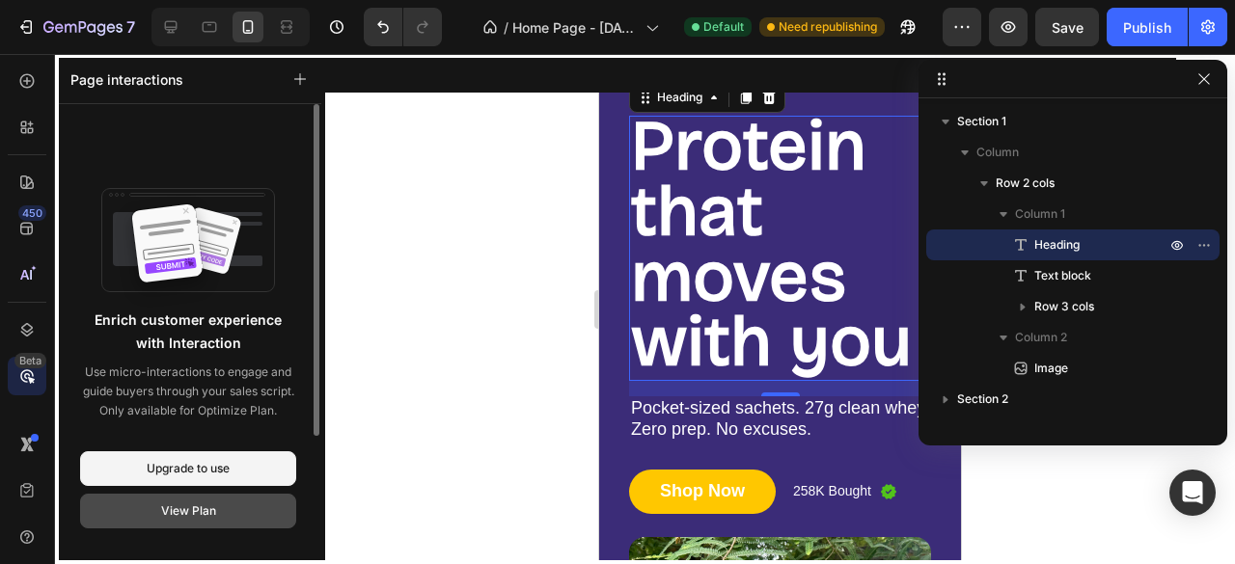
click at [179, 498] on button "View Plan" at bounding box center [188, 511] width 216 height 35
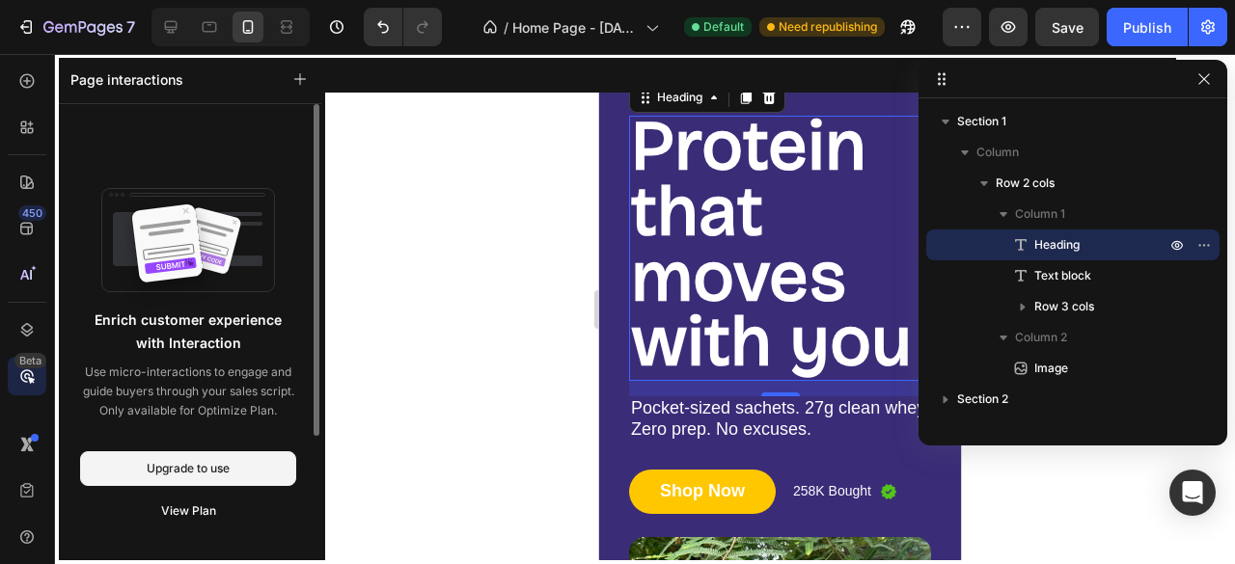
scroll to position [176, 0]
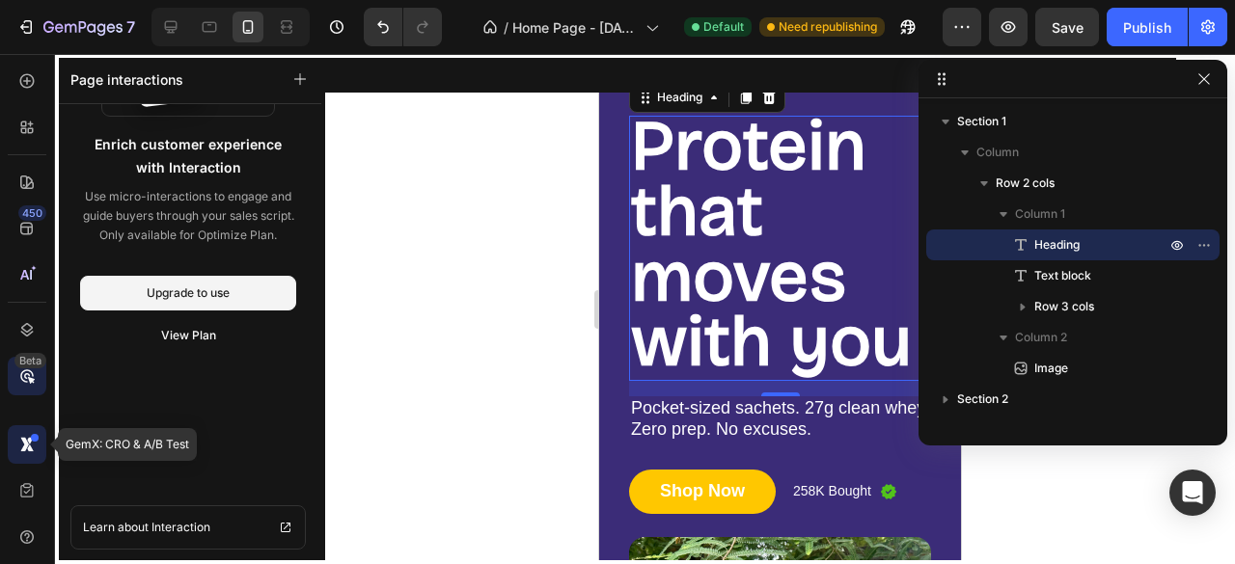
click at [23, 449] on icon at bounding box center [24, 444] width 9 height 14
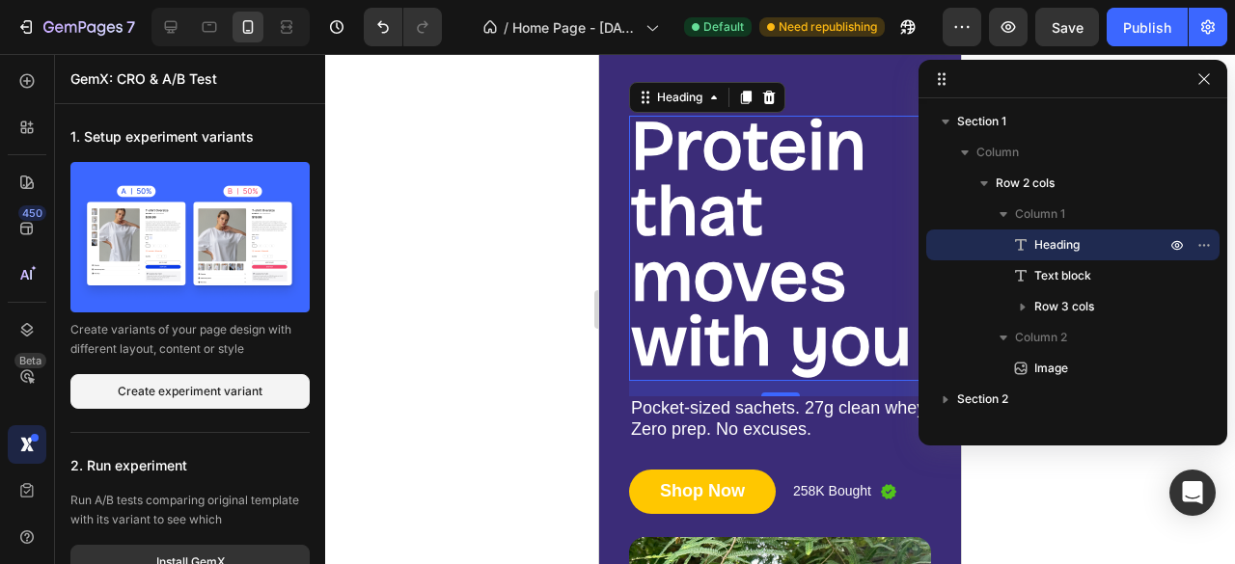
scroll to position [81, 0]
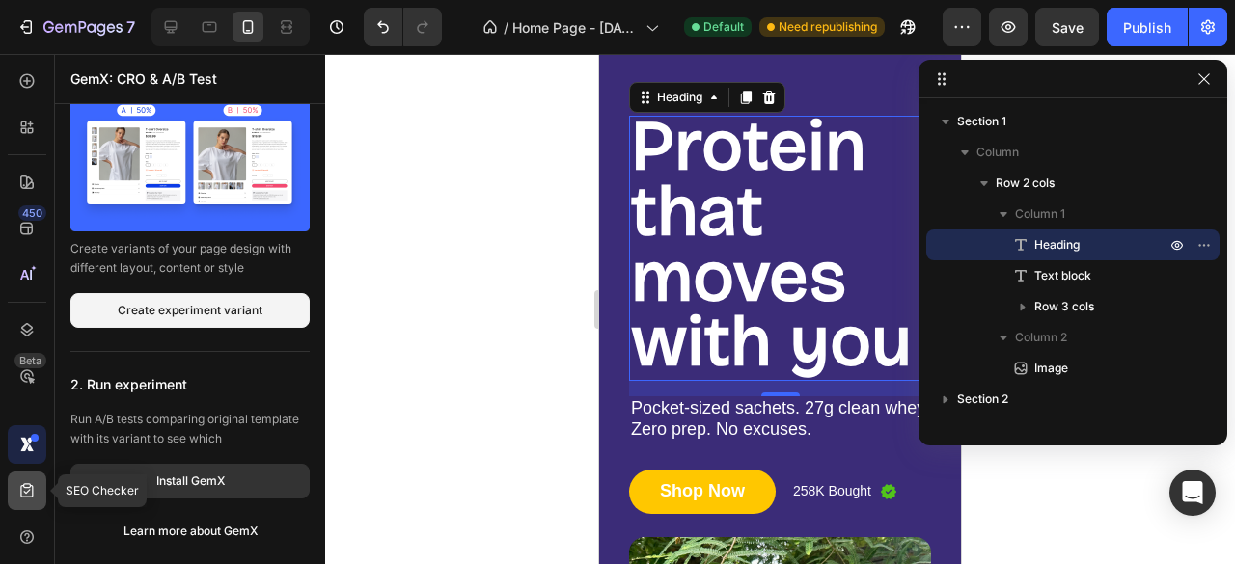
click at [27, 491] on icon at bounding box center [26, 490] width 19 height 19
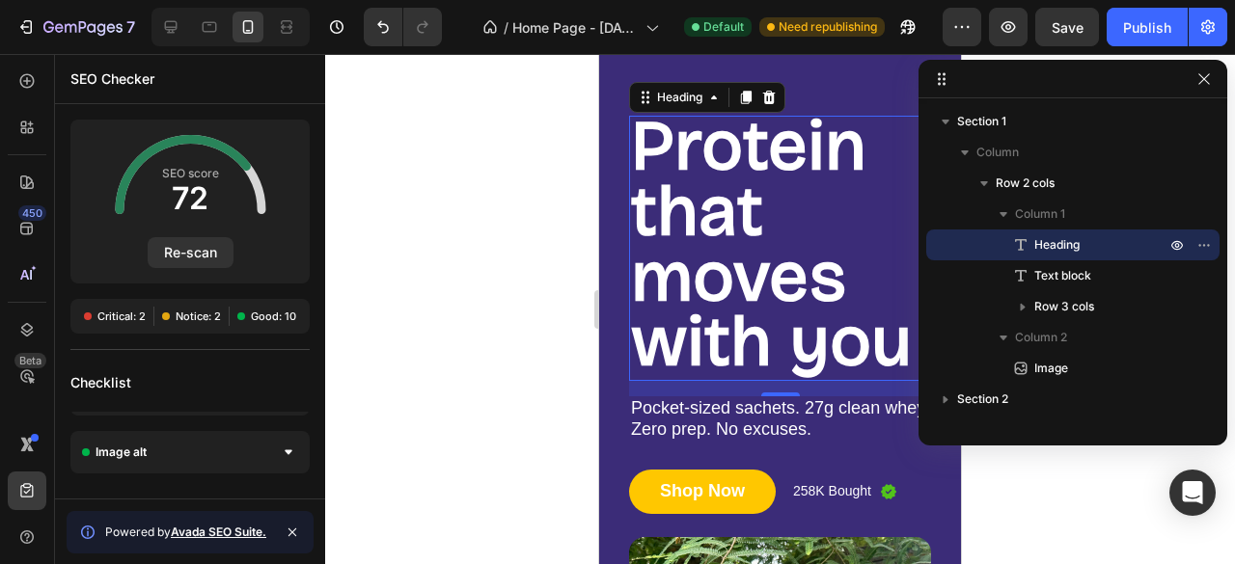
scroll to position [0, 0]
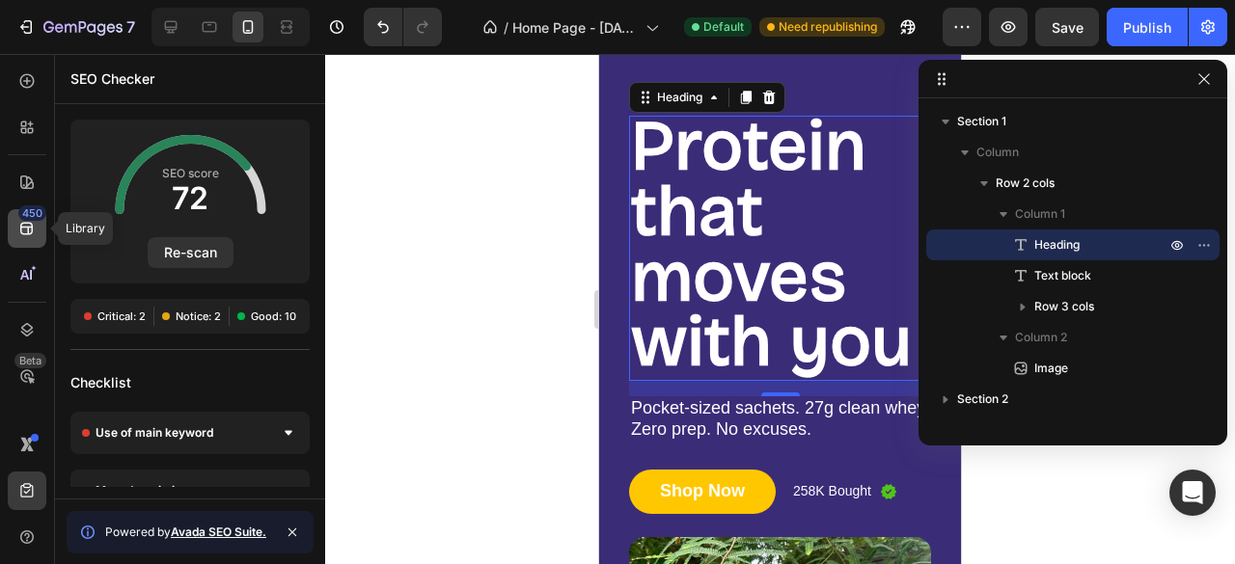
click at [32, 227] on icon at bounding box center [26, 229] width 13 height 13
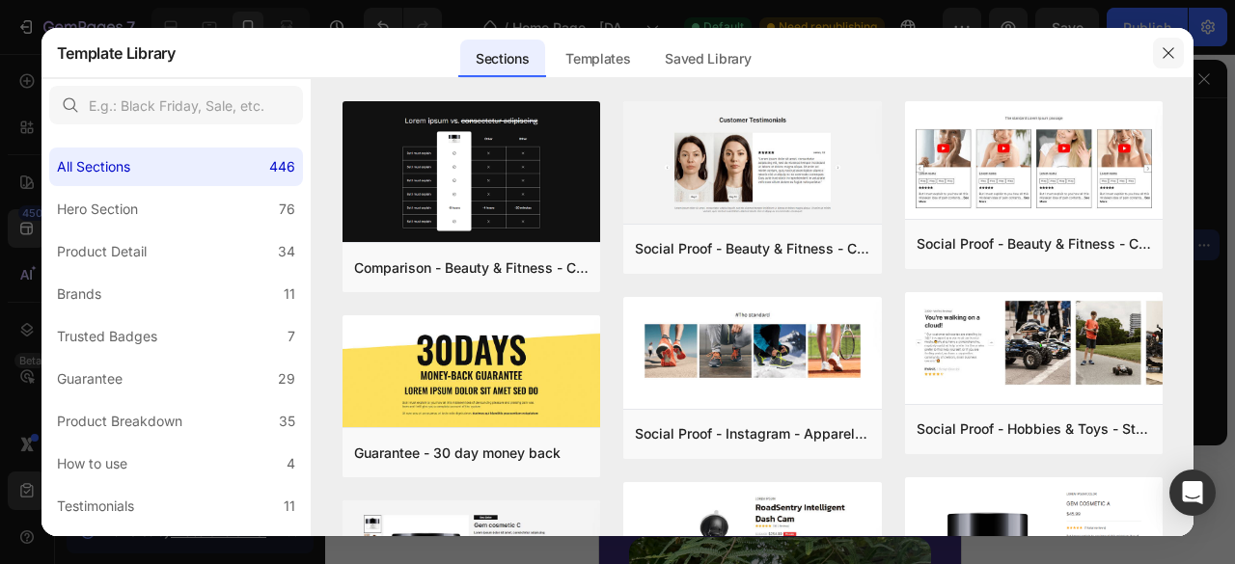
click at [1177, 57] on button "button" at bounding box center [1168, 53] width 31 height 31
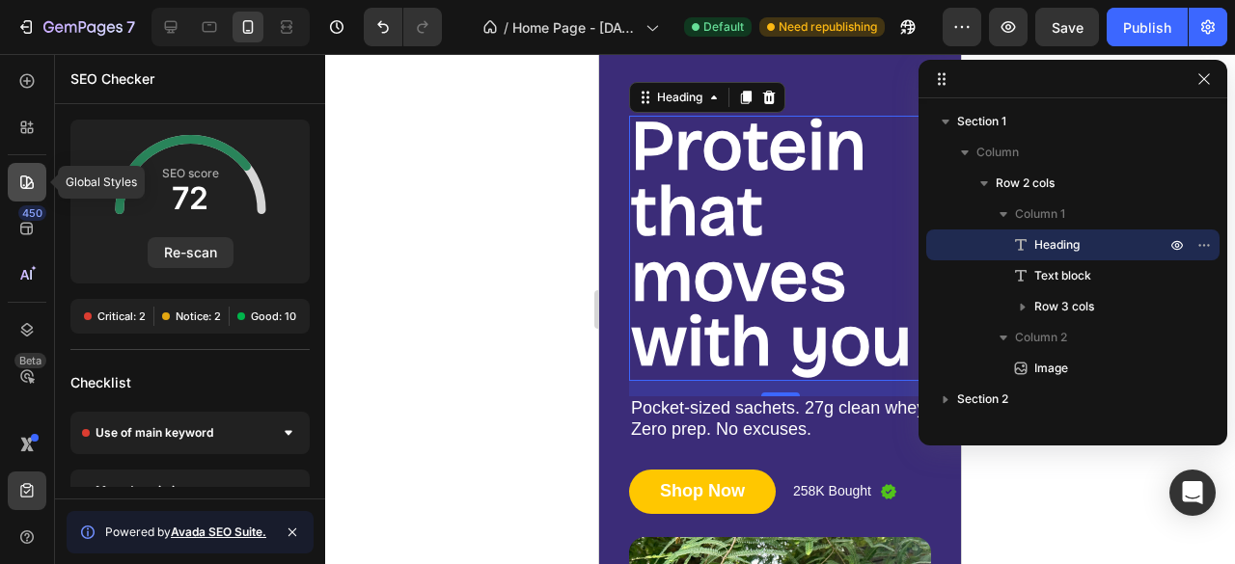
click at [27, 183] on icon at bounding box center [26, 182] width 19 height 19
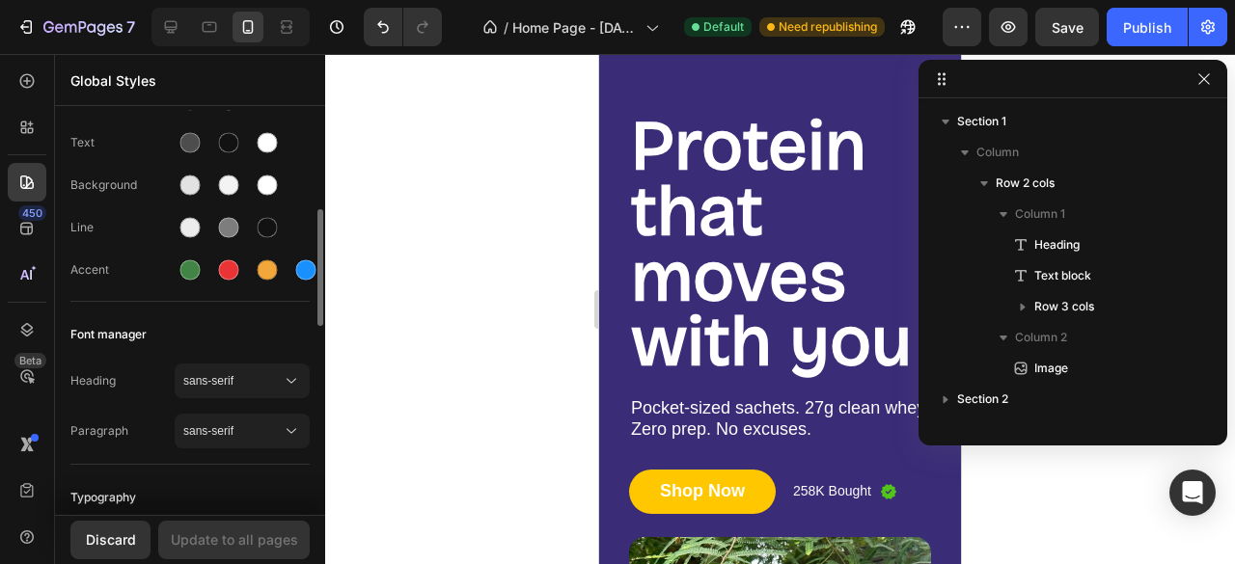
scroll to position [166, 0]
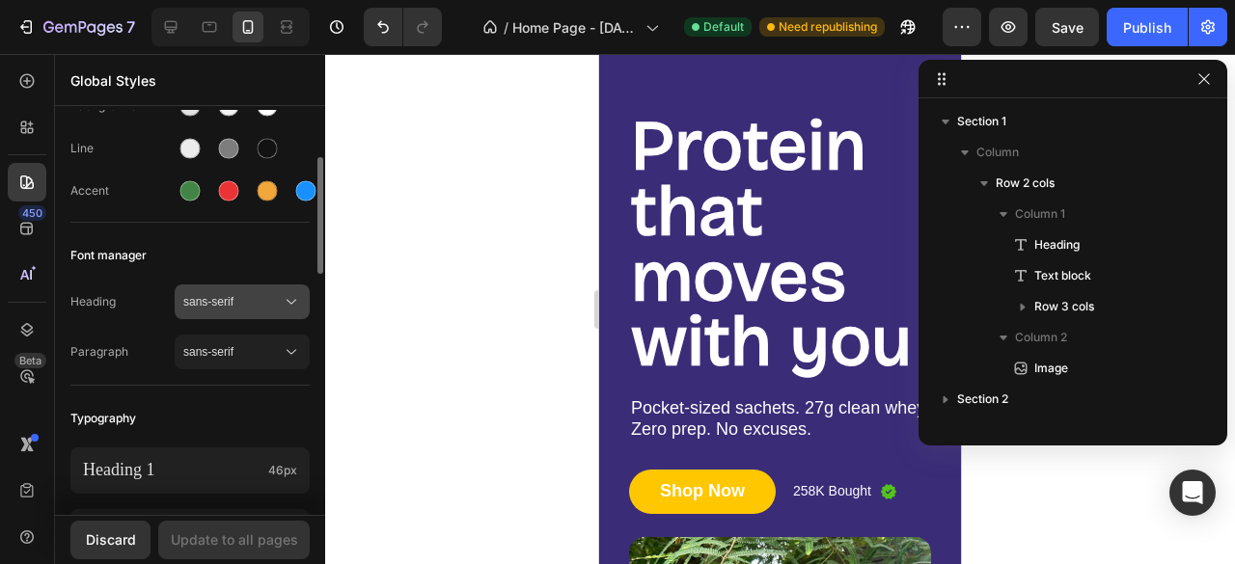
click at [235, 307] on span "sans-serif" at bounding box center [232, 301] width 98 height 17
click at [561, 265] on div at bounding box center [780, 309] width 910 height 510
